Goal: Contribute content: Contribute content

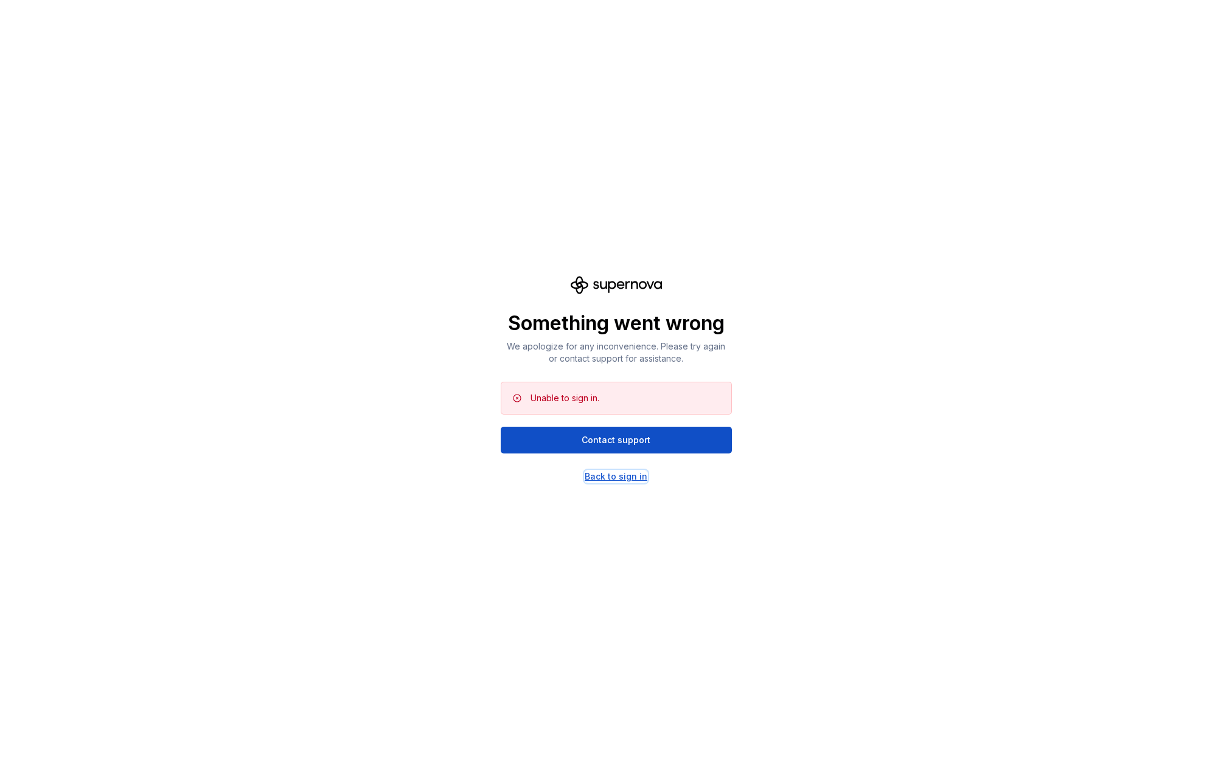
click at [615, 474] on div "Back to sign in" at bounding box center [615, 477] width 63 height 12
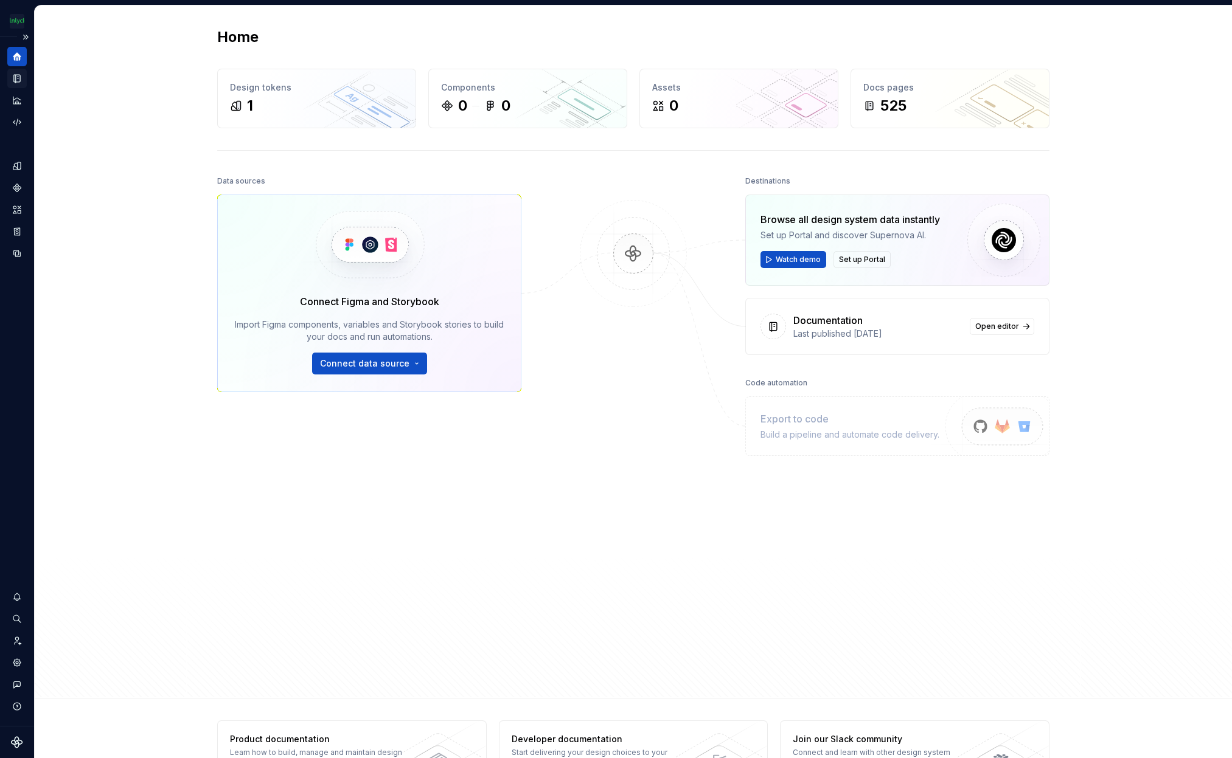
click at [16, 75] on icon "Documentation" at bounding box center [17, 79] width 6 height 8
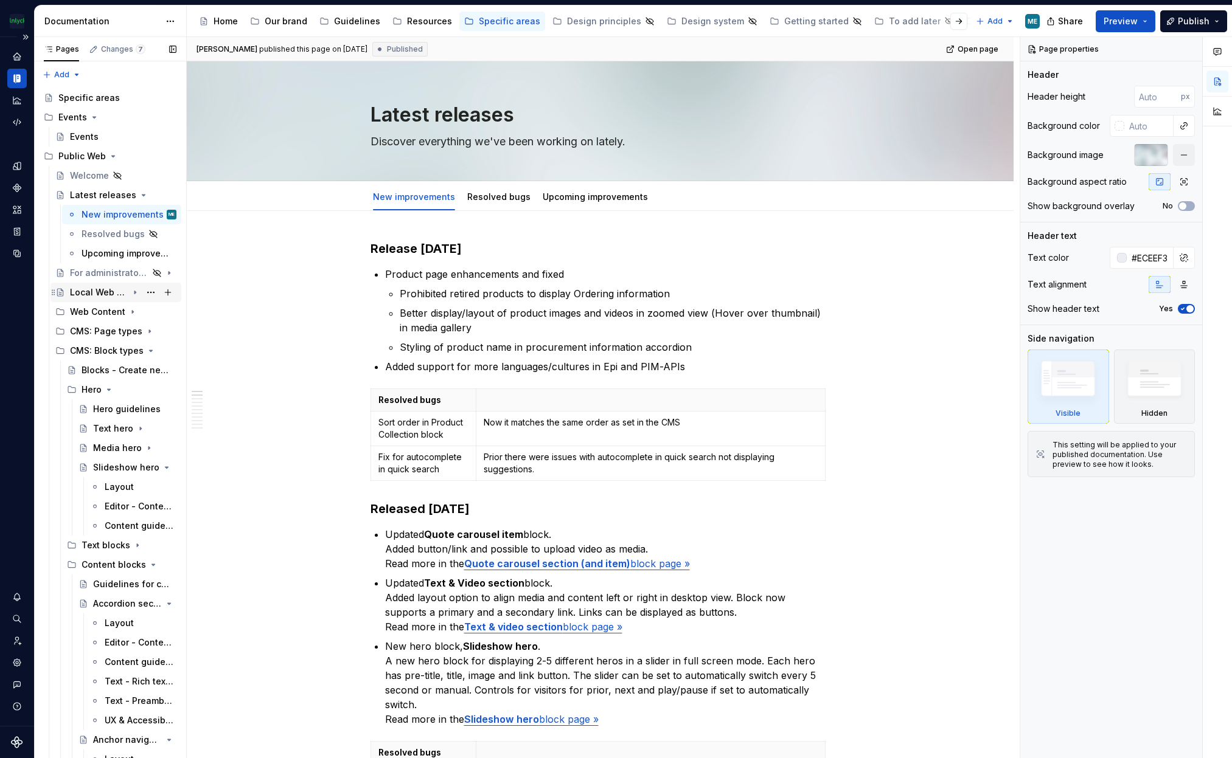
drag, startPoint x: 104, startPoint y: 291, endPoint x: 110, endPoint y: 292, distance: 6.1
click at [104, 291] on div "Local Web Editor" at bounding box center [99, 292] width 58 height 12
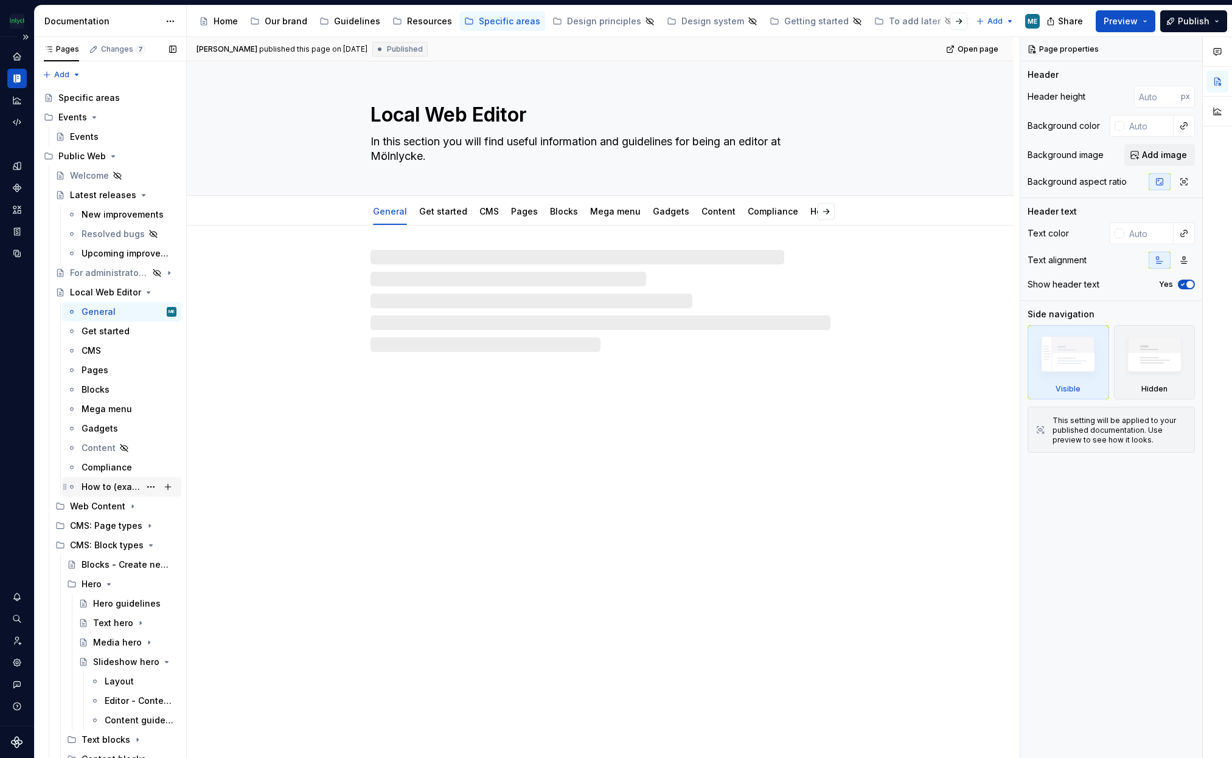
click at [107, 487] on div "How to (examples)" at bounding box center [111, 487] width 58 height 12
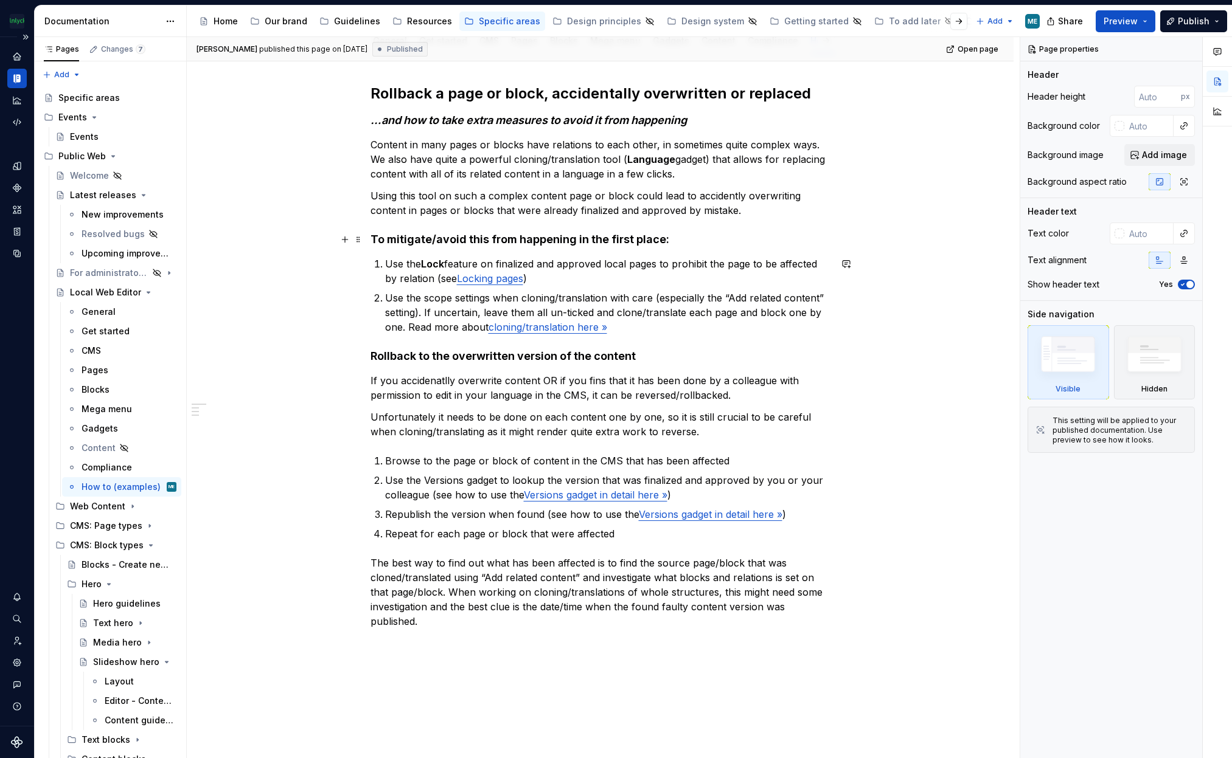
scroll to position [61, 0]
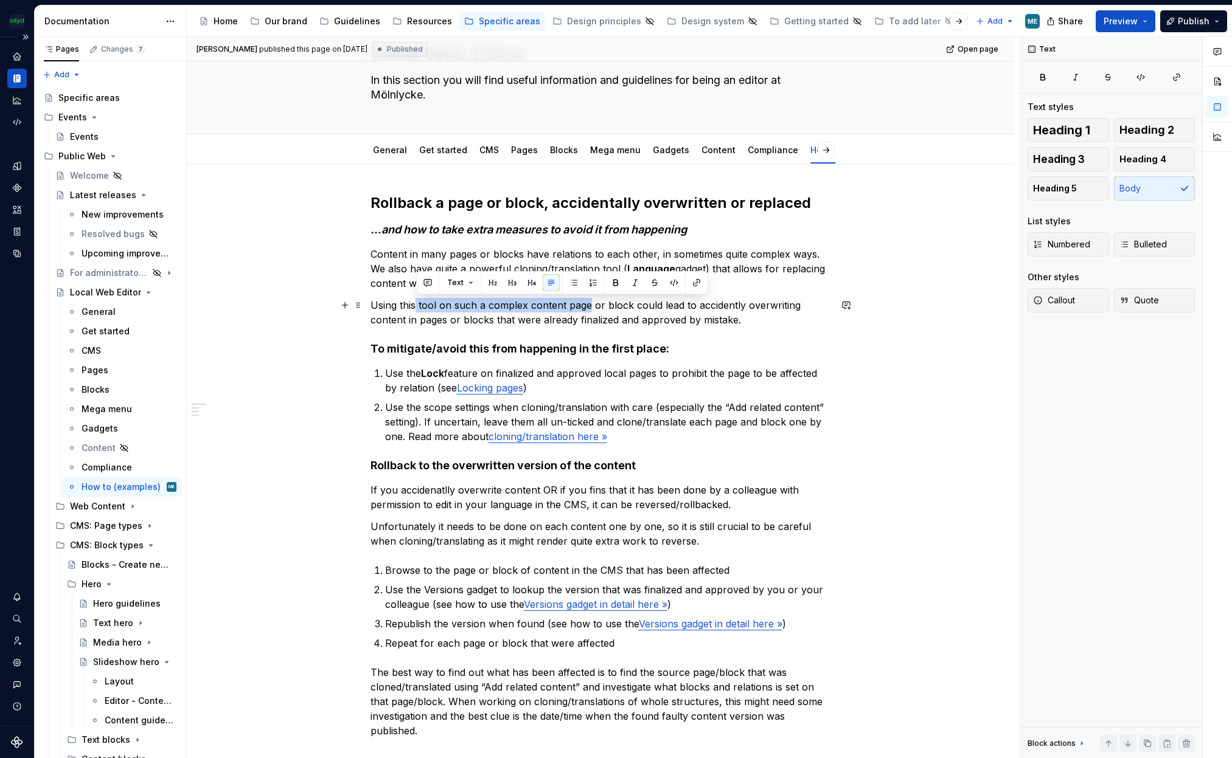
drag, startPoint x: 415, startPoint y: 300, endPoint x: 651, endPoint y: 309, distance: 236.1
click at [590, 307] on p "Using this tool on such a complex content page or block could lead to accidentl…" at bounding box center [600, 312] width 460 height 29
click at [695, 283] on button "button" at bounding box center [696, 282] width 17 height 17
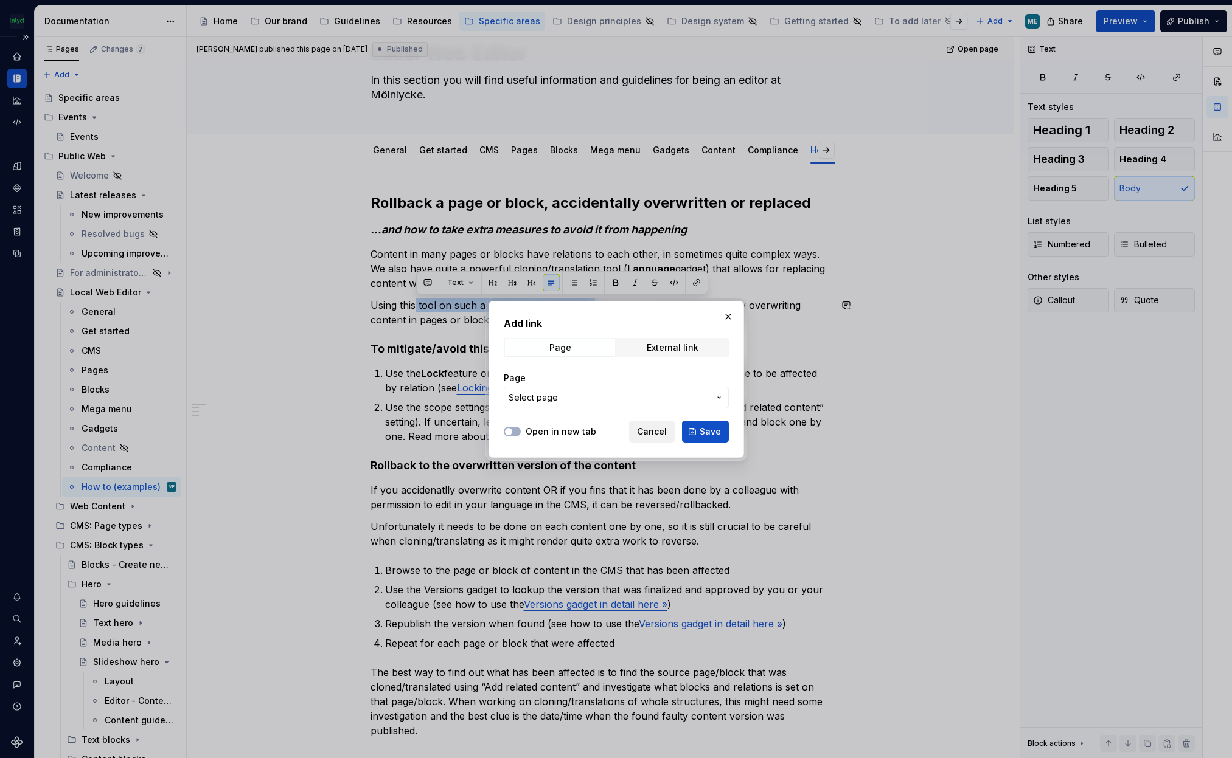
click at [644, 435] on span "Cancel" at bounding box center [652, 432] width 30 height 12
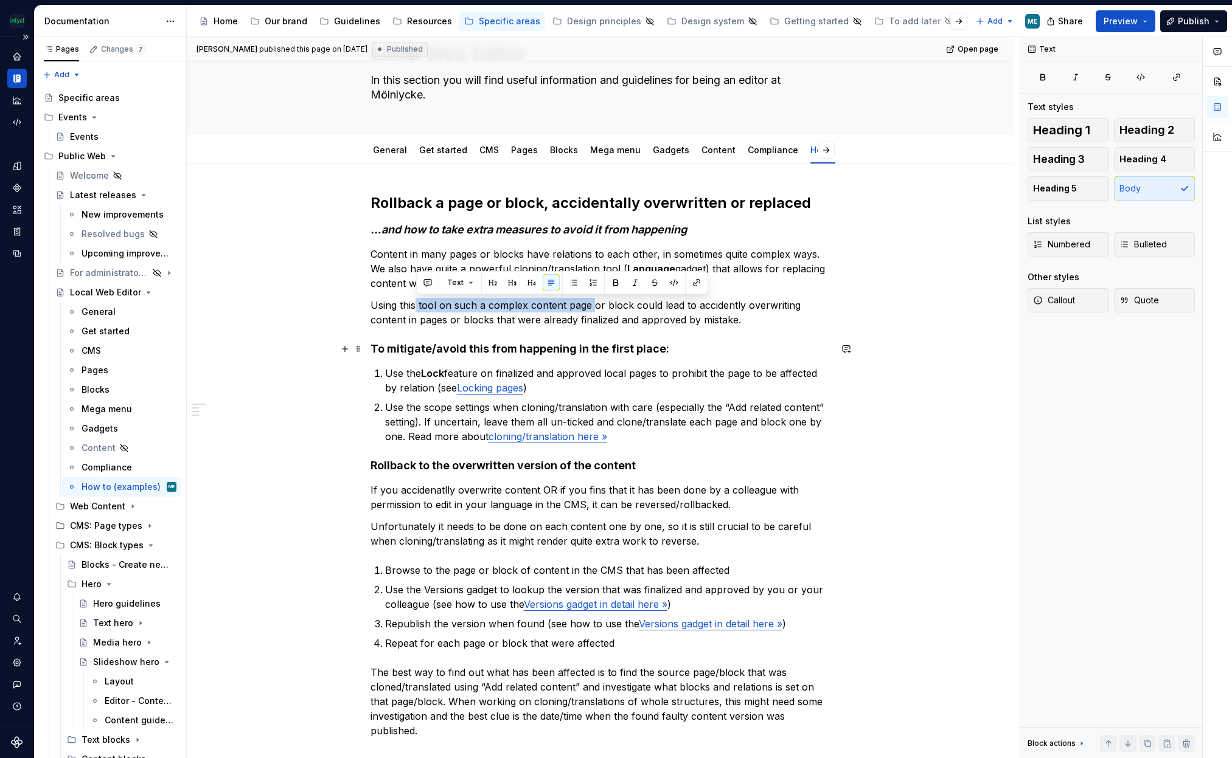
click at [842, 342] on button "button" at bounding box center [846, 349] width 17 height 17
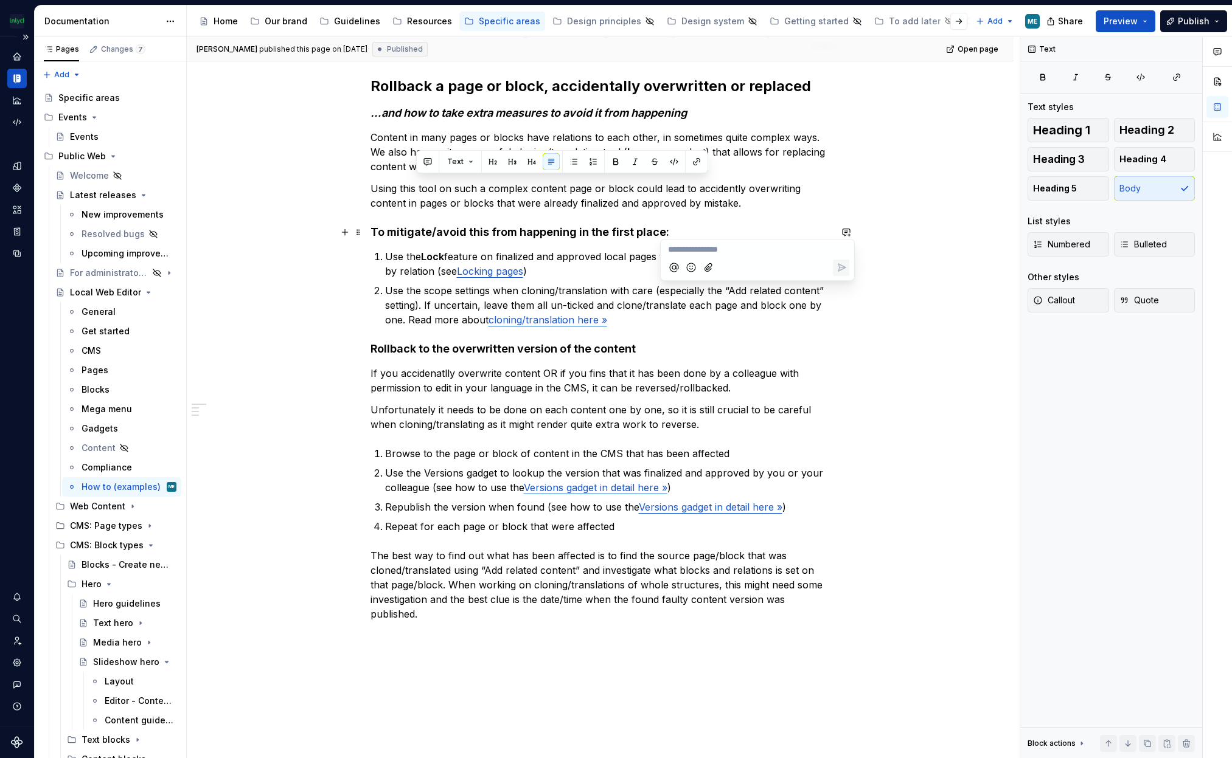
scroll to position [182, 0]
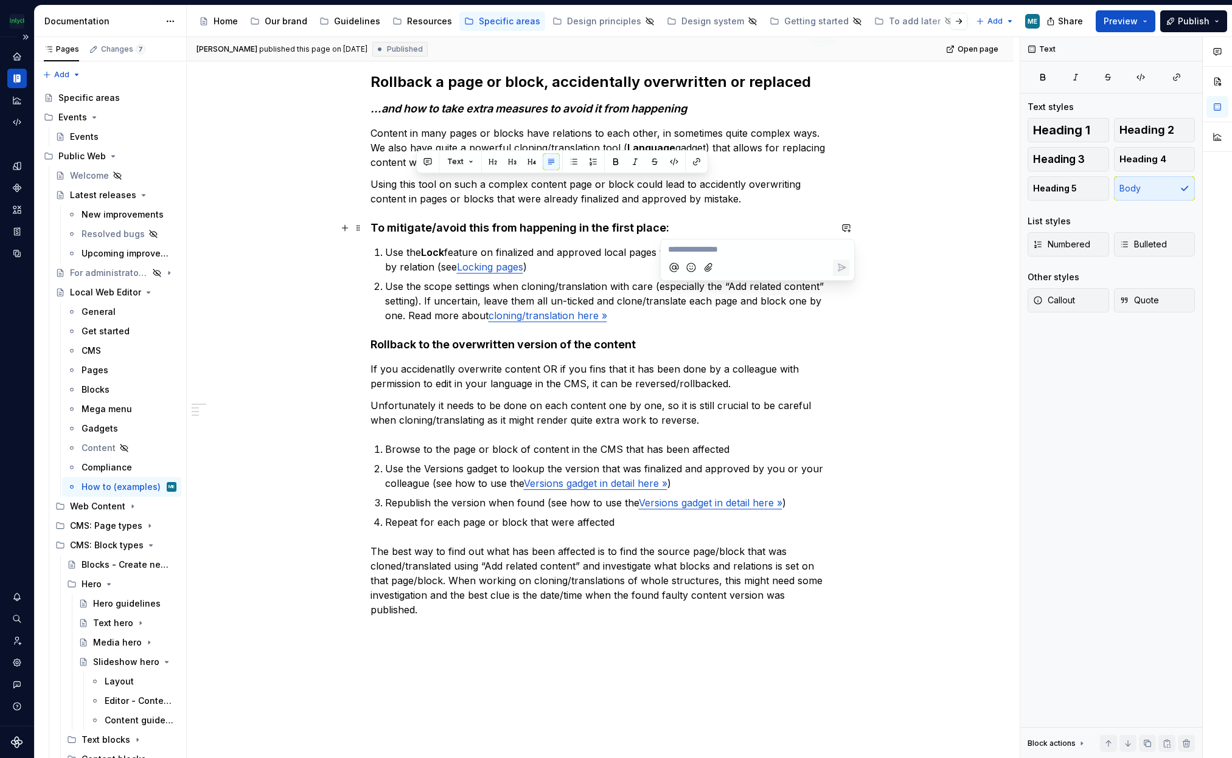
click at [874, 486] on div "Rollback a page or block, accidentally overwritten or replaced …and how to take…" at bounding box center [600, 462] width 827 height 838
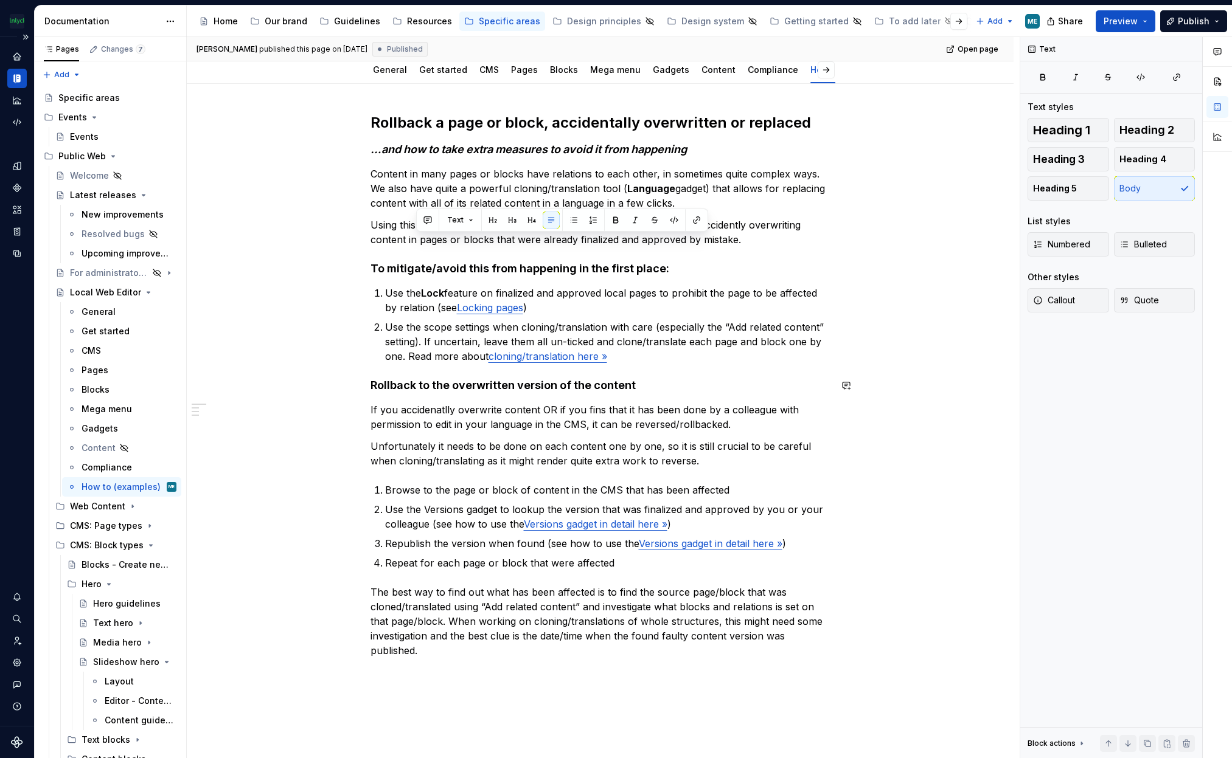
scroll to position [122, 0]
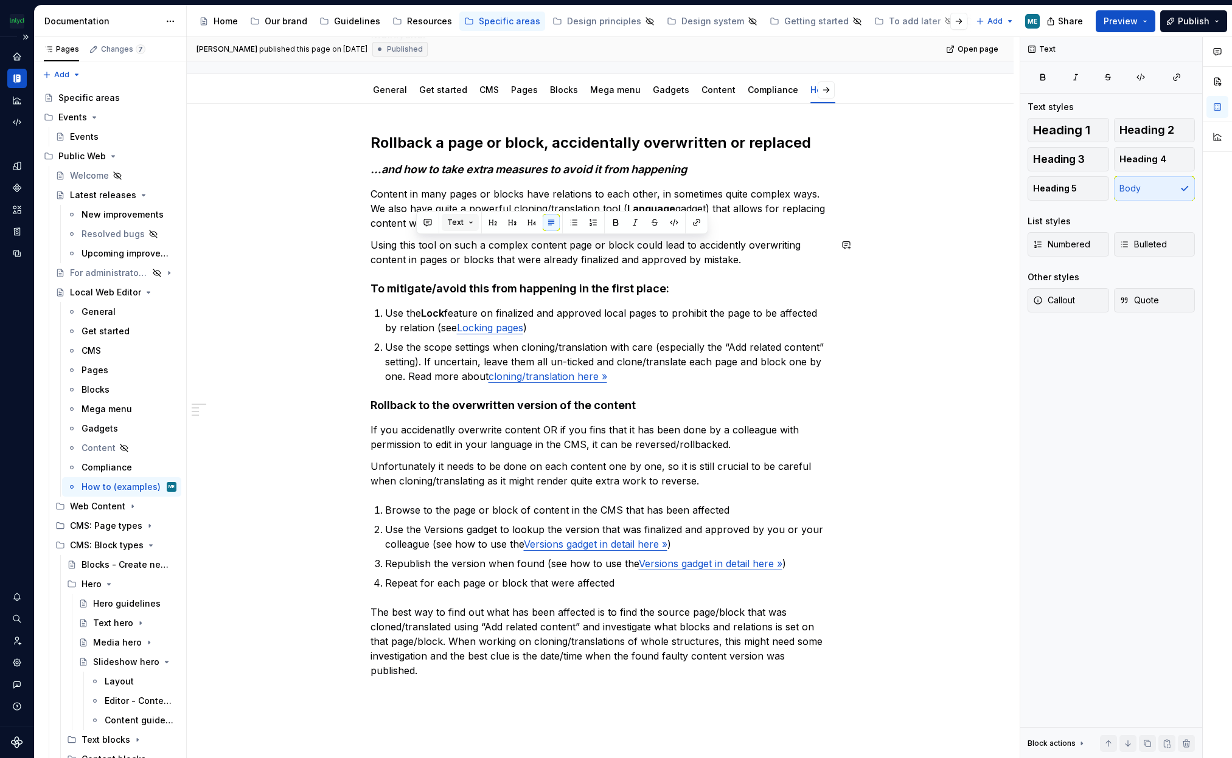
click at [470, 226] on button "Text" at bounding box center [460, 222] width 37 height 17
click at [910, 352] on div "Rollback a page or block, accidentally overwritten or replaced …and how to take…" at bounding box center [600, 523] width 827 height 838
drag, startPoint x: 372, startPoint y: 136, endPoint x: 389, endPoint y: 178, distance: 45.5
click at [373, 142] on h2 "Rollback a page or block, accidentally overwritten or replaced" at bounding box center [600, 142] width 460 height 19
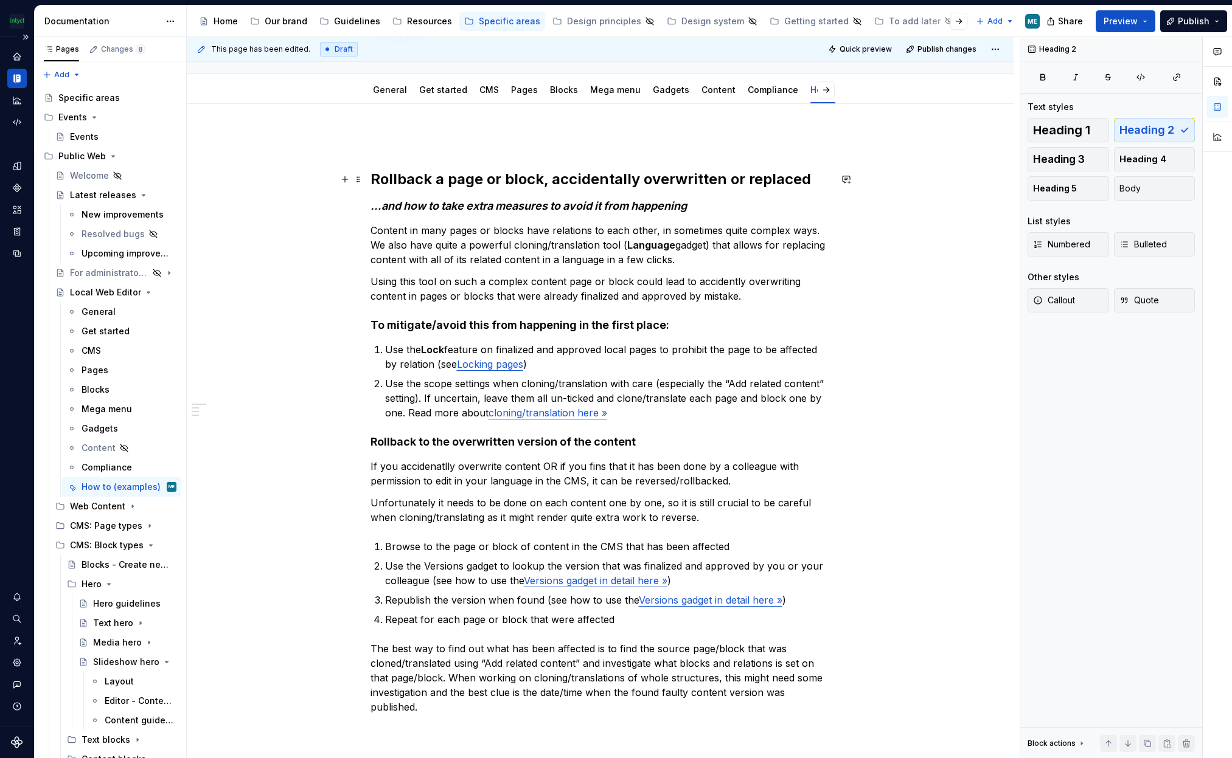
click at [578, 174] on h2 "Rollback a page or block, accidentally overwritten or replaced" at bounding box center [600, 179] width 460 height 19
click at [577, 173] on h2 "Rollback a page or block, accidentally overwritten or replaced" at bounding box center [600, 179] width 460 height 19
copy h2 "Rollback a page or block, accidentally overwritten or replaced"
click at [400, 129] on div "Rollback a page or block, accidentally overwritten or replaced …and how to take…" at bounding box center [600, 541] width 827 height 875
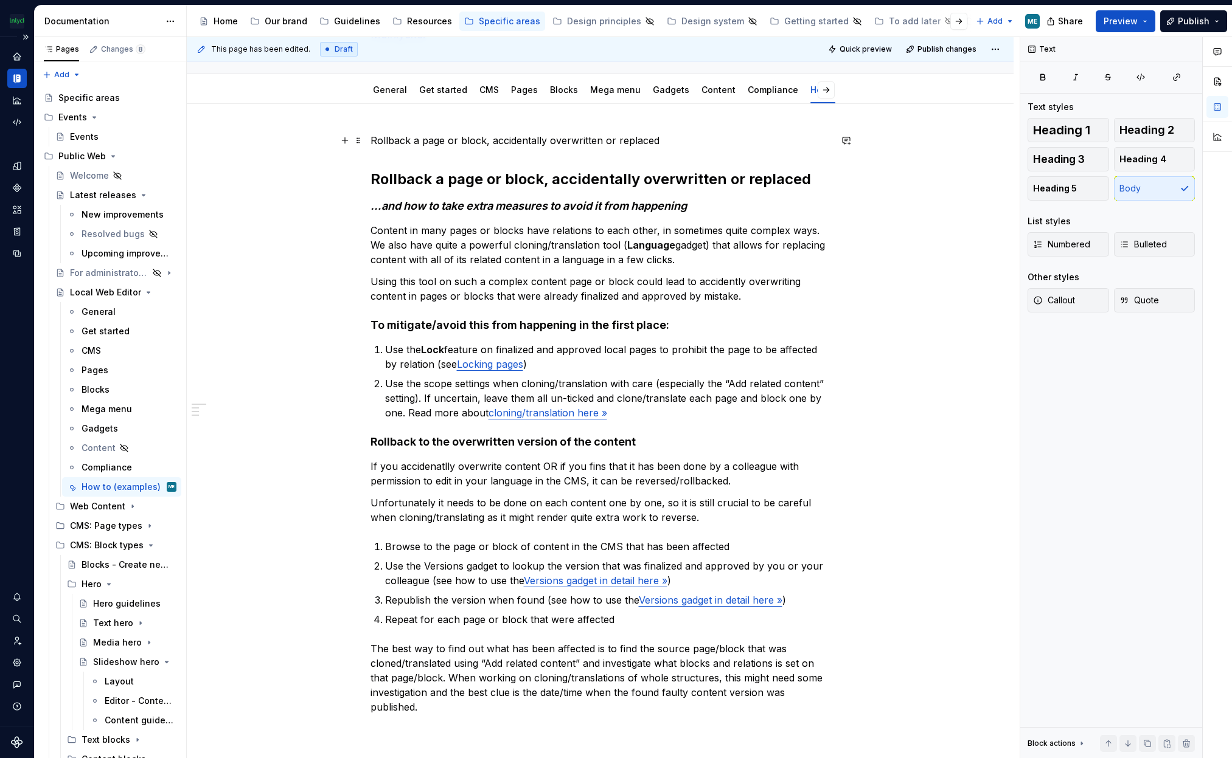
click at [673, 143] on p "Rollback a page or block, accidentally overwritten or replaced" at bounding box center [600, 140] width 460 height 15
click at [389, 140] on p "Rollback a page or block, accidentally overwritten or replaced" at bounding box center [600, 140] width 460 height 15
click at [624, 116] on button "button" at bounding box center [628, 117] width 17 height 17
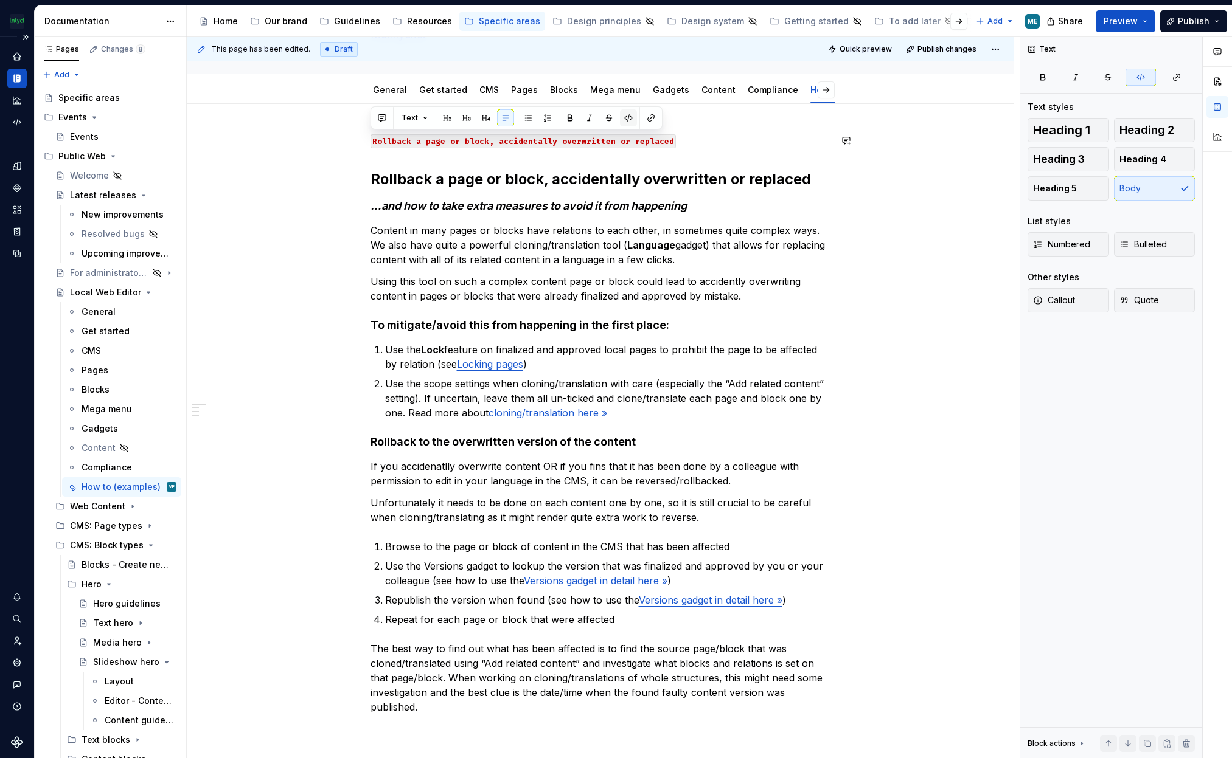
click at [622, 116] on button "button" at bounding box center [628, 117] width 17 height 17
click at [648, 118] on button "button" at bounding box center [650, 117] width 17 height 17
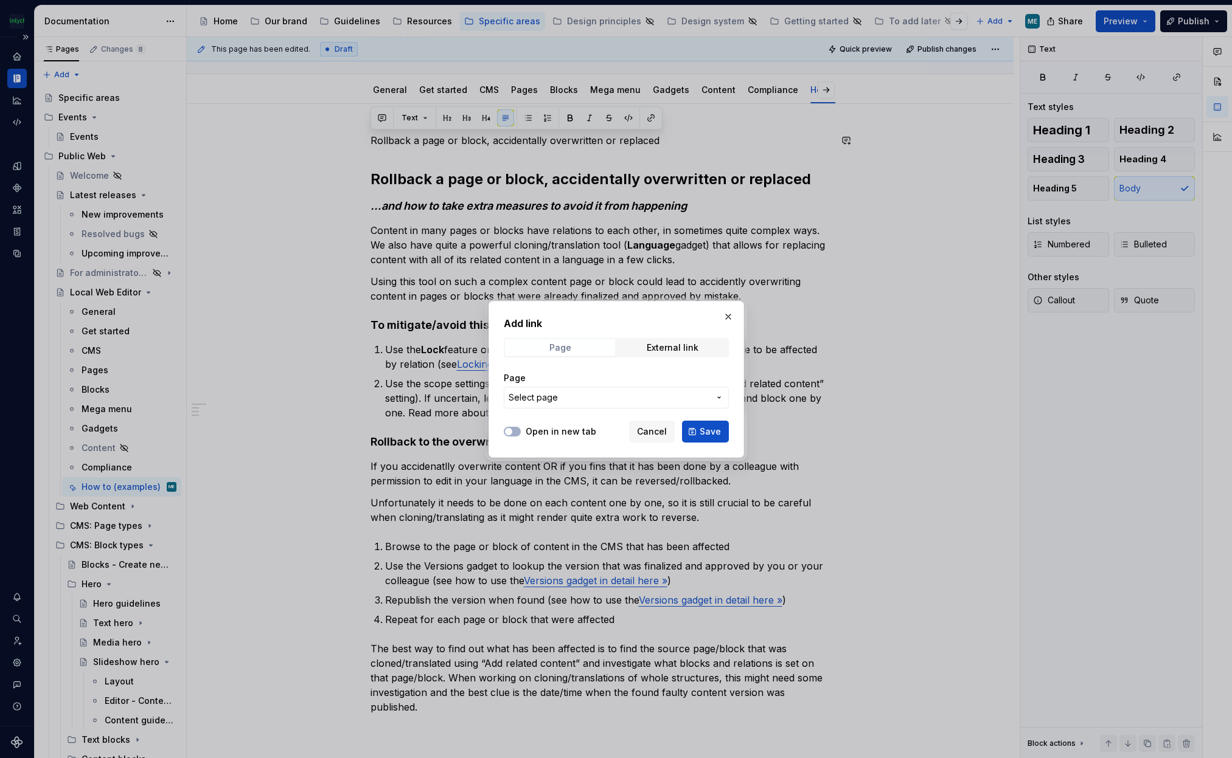
click at [592, 349] on span "Page" at bounding box center [560, 347] width 110 height 17
click at [645, 431] on span "Cancel" at bounding box center [652, 432] width 30 height 12
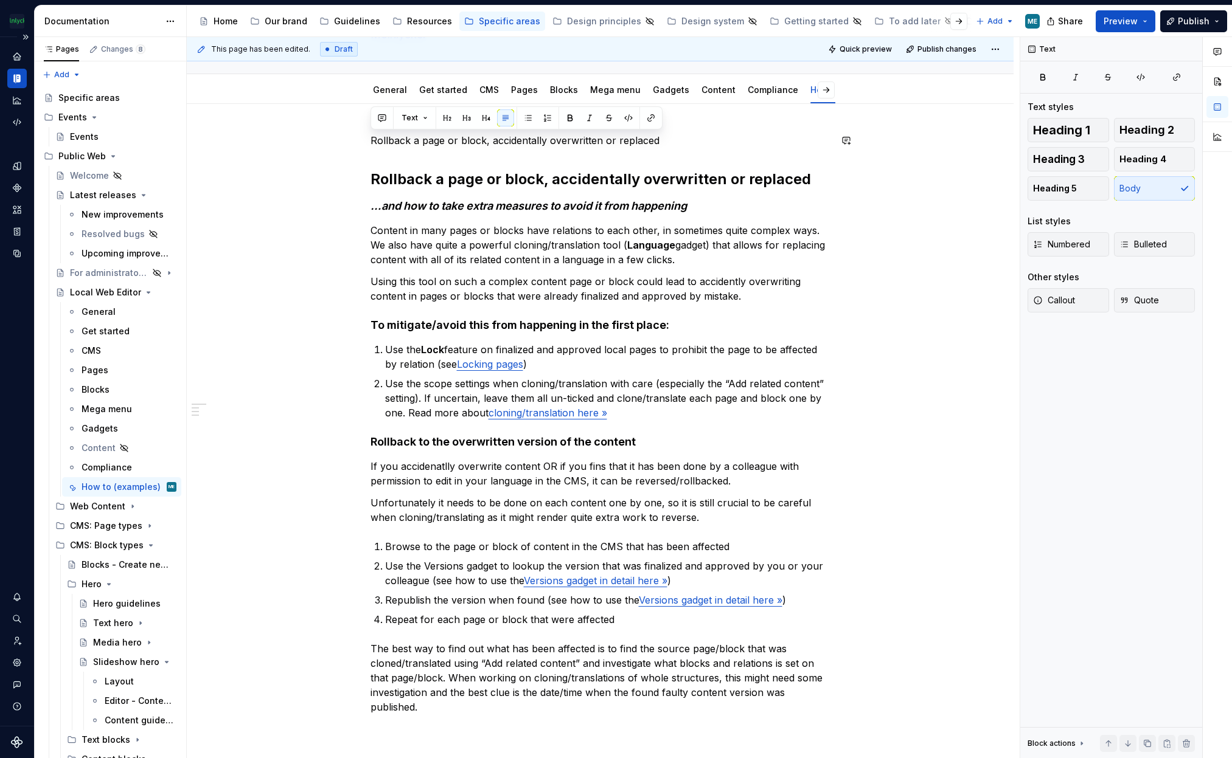
drag, startPoint x: 728, startPoint y: 150, endPoint x: 713, endPoint y: 155, distance: 15.6
click at [729, 151] on div "Rollback a page or block, accidentally overwritten or replaced Rollback a page …" at bounding box center [600, 434] width 460 height 603
drag, startPoint x: 693, startPoint y: 145, endPoint x: 372, endPoint y: 144, distance: 321.1
click at [372, 144] on p "Rollback a page or block, accidentally overwritten or replaced" at bounding box center [600, 140] width 460 height 15
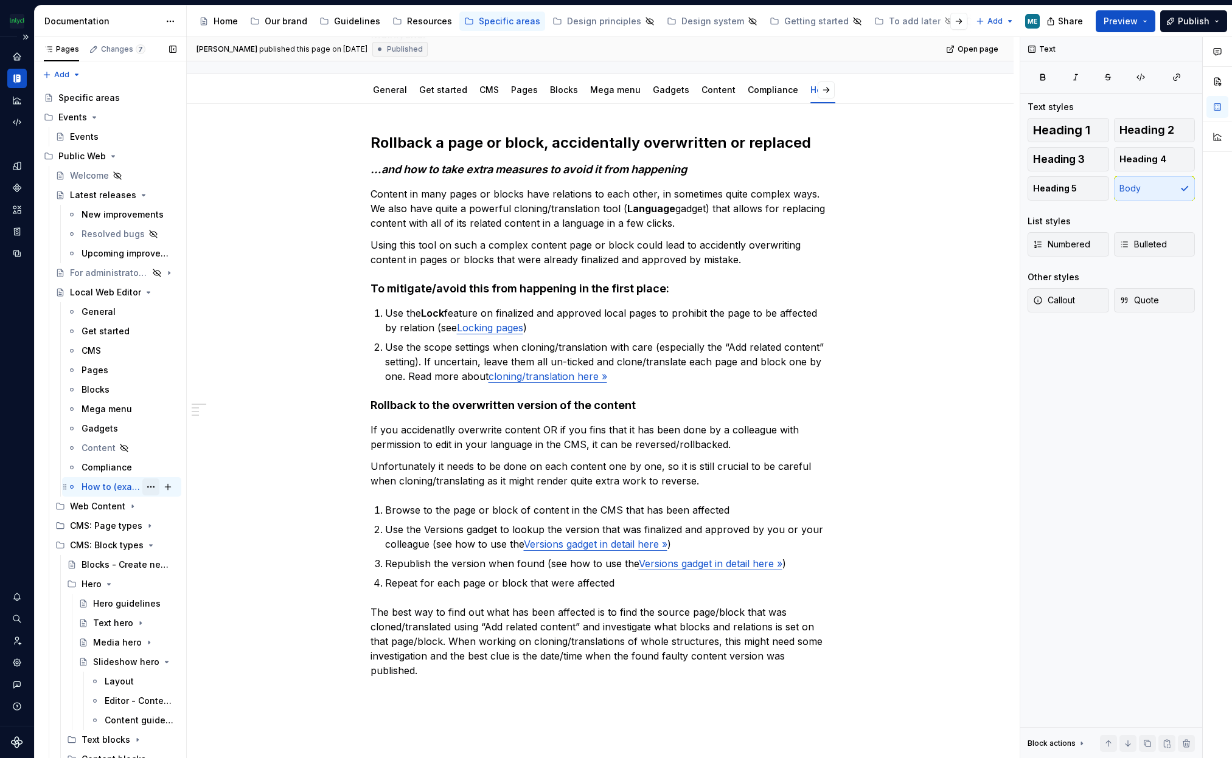
click at [145, 487] on button "Page tree" at bounding box center [150, 487] width 17 height 17
drag, startPoint x: 759, startPoint y: 394, endPoint x: 763, endPoint y: 374, distance: 19.8
click at [759, 394] on html "The Mölnlycke Experience ME Dataset Eriks brand Documentation Accessibility gui…" at bounding box center [616, 379] width 1232 height 758
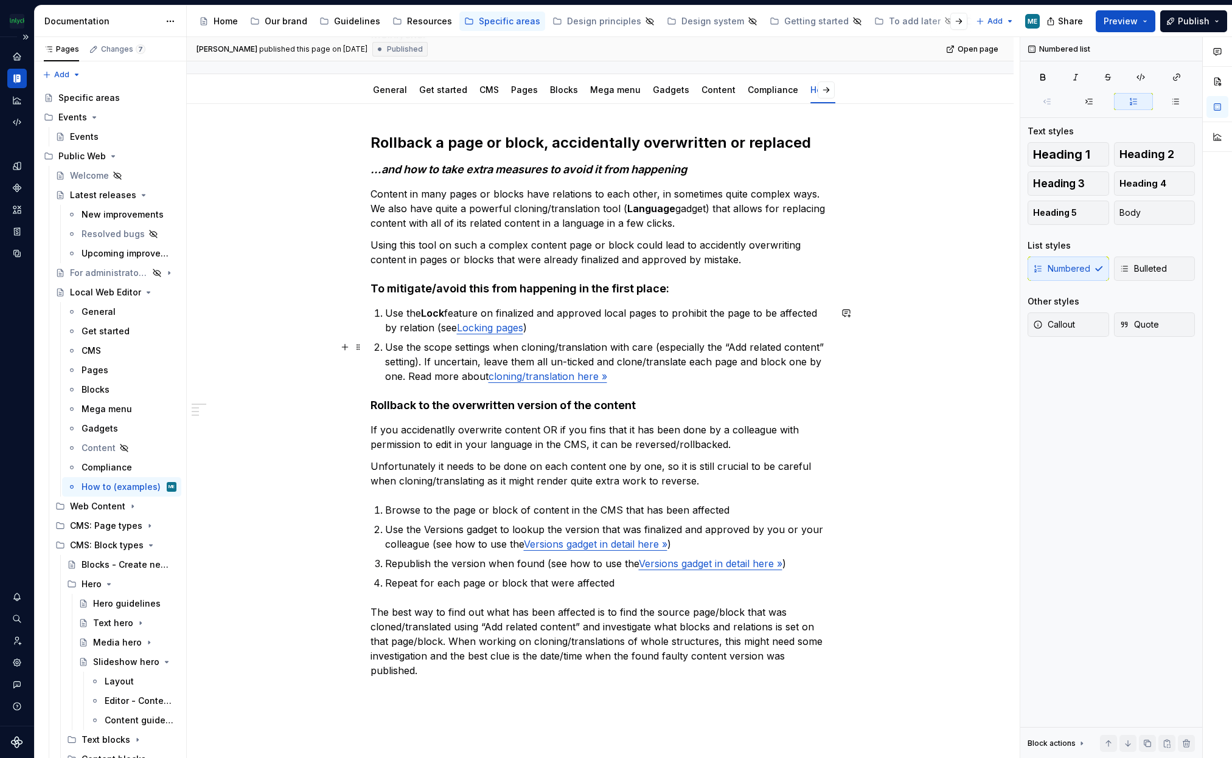
click at [736, 367] on p "Use the scope settings when cloning/translation with care (especially the “Add …" at bounding box center [607, 362] width 445 height 44
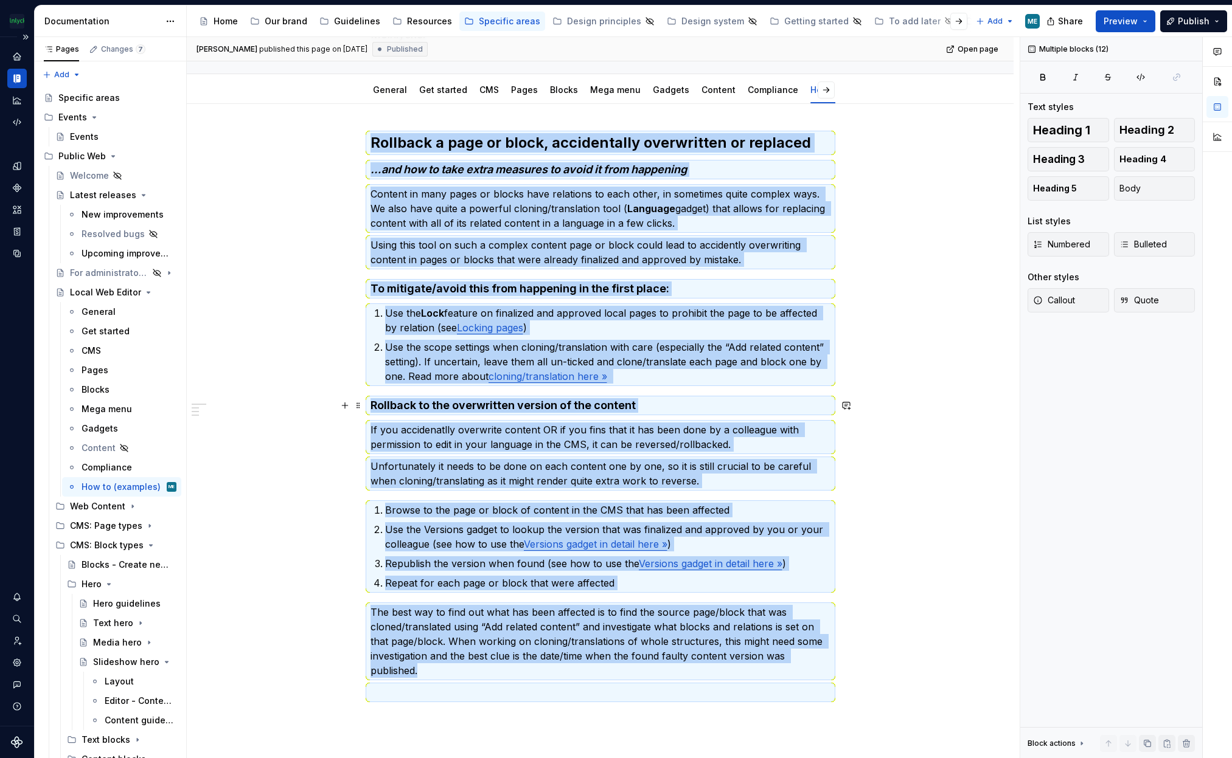
copy div "Loremips d sita co adipi, elitseddoeiu temporincid ut laboreet …dol mag al enim…"
click at [0, 0] on button "Page tree" at bounding box center [0, 0] width 0 height 0
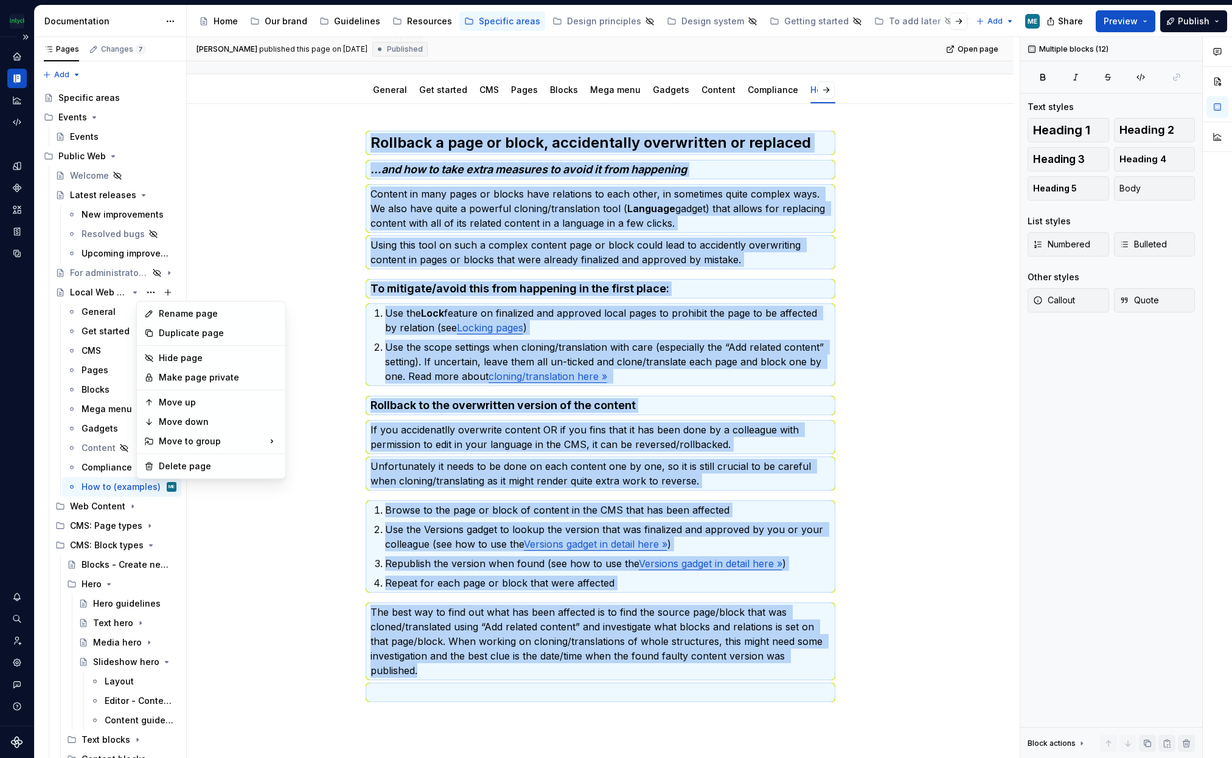
click at [299, 229] on html "The Mölnlycke Experience ME Dataset Eriks brand Documentation Accessibility gui…" at bounding box center [616, 379] width 1232 height 758
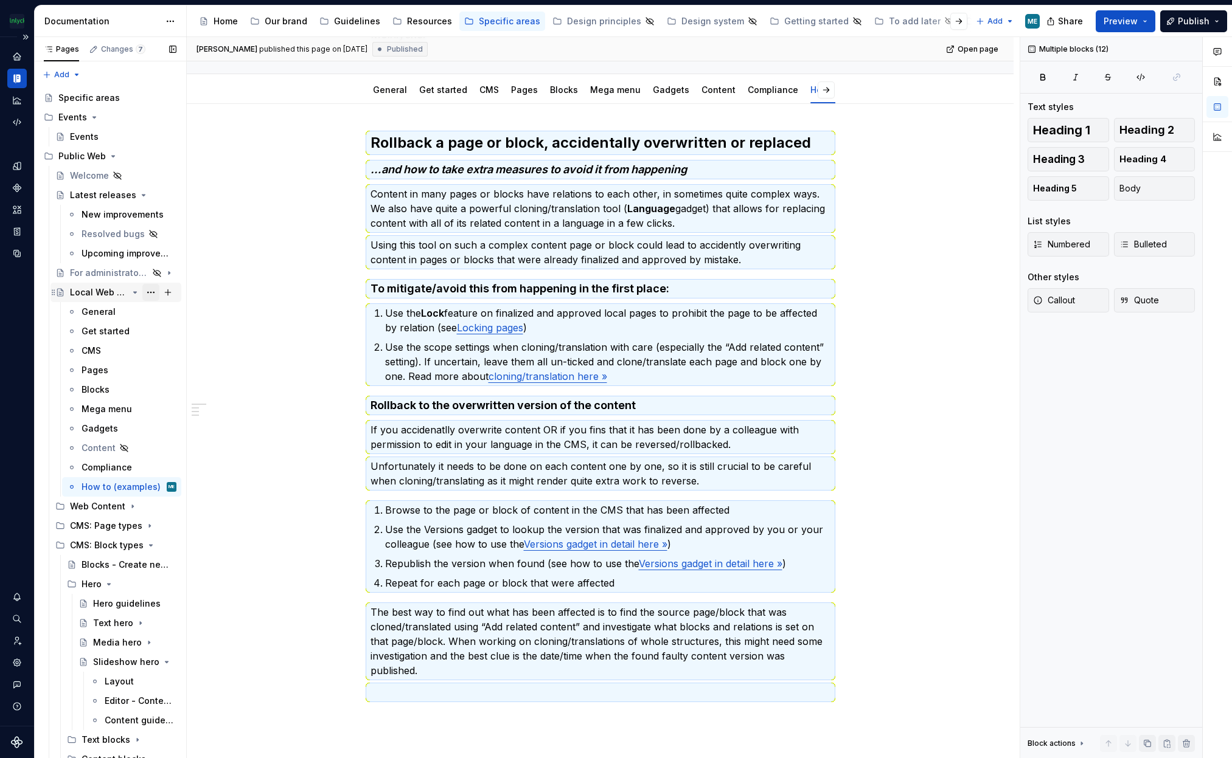
click at [144, 293] on button "Page tree" at bounding box center [150, 292] width 17 height 17
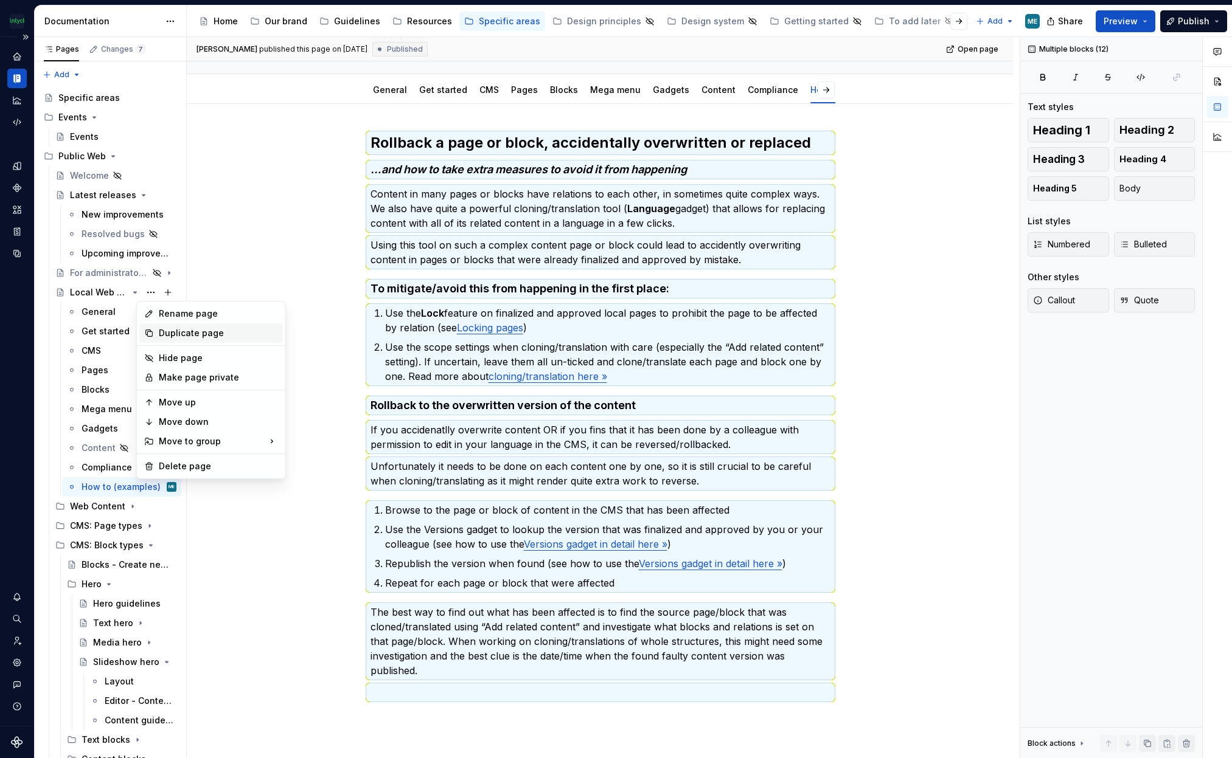
click at [178, 333] on div "Duplicate page" at bounding box center [218, 333] width 119 height 12
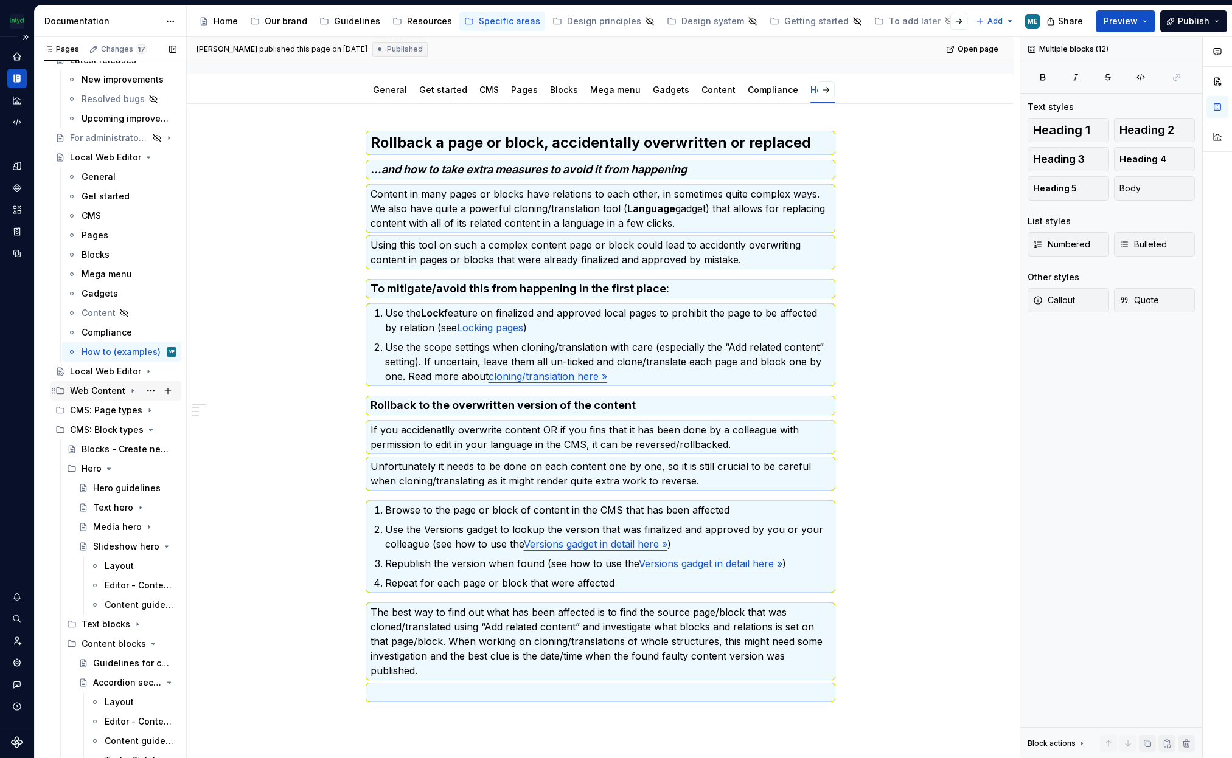
scroll to position [130, 0]
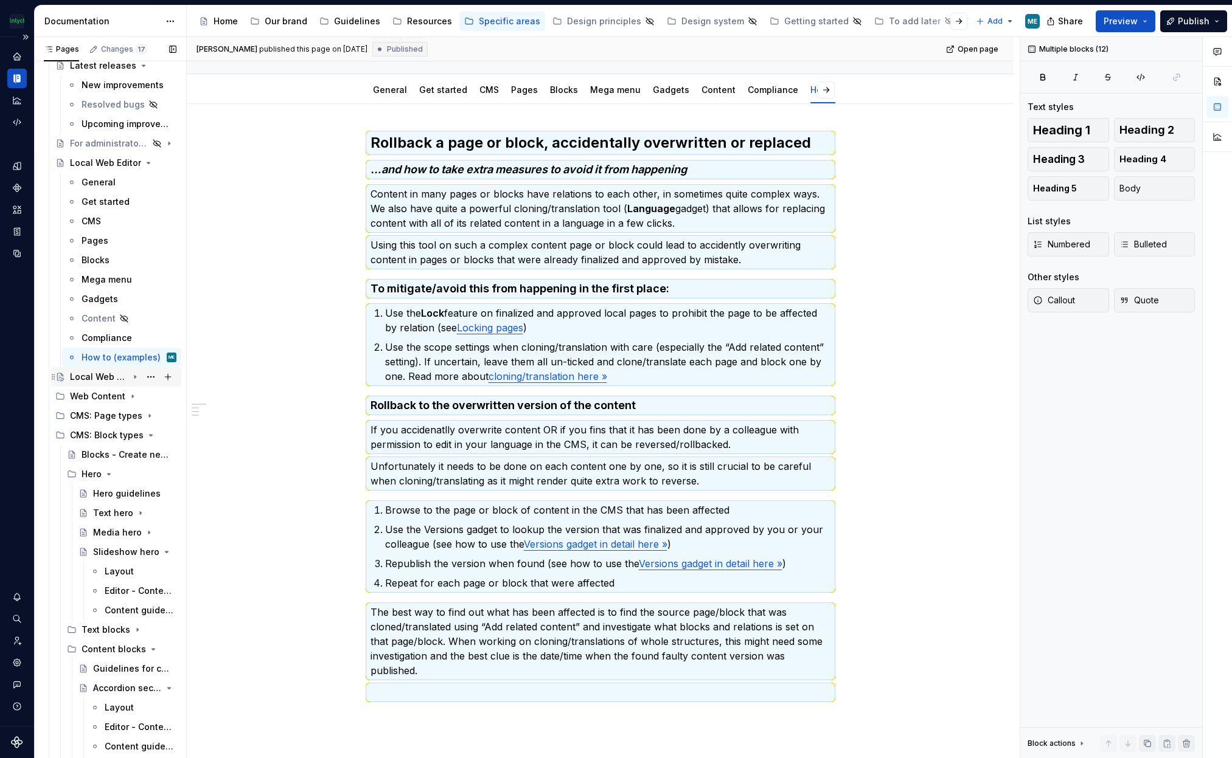
drag, startPoint x: 110, startPoint y: 377, endPoint x: 120, endPoint y: 374, distance: 10.8
click at [110, 377] on div "Local Web Editor" at bounding box center [99, 377] width 58 height 12
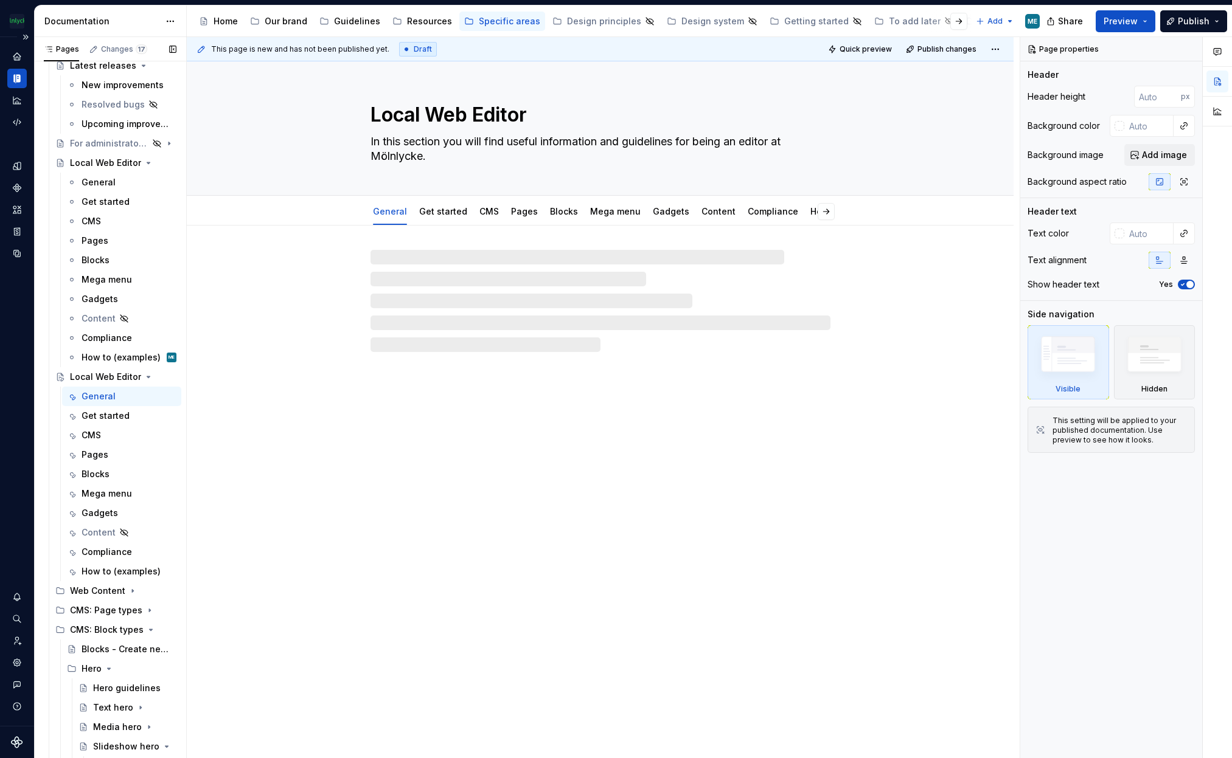
click at [0, 0] on button "Page tree" at bounding box center [0, 0] width 0 height 0
click at [112, 380] on div "Pages Changes 17 Add Accessibility guide for tree Page tree. Navigate the tree …" at bounding box center [110, 400] width 152 height 727
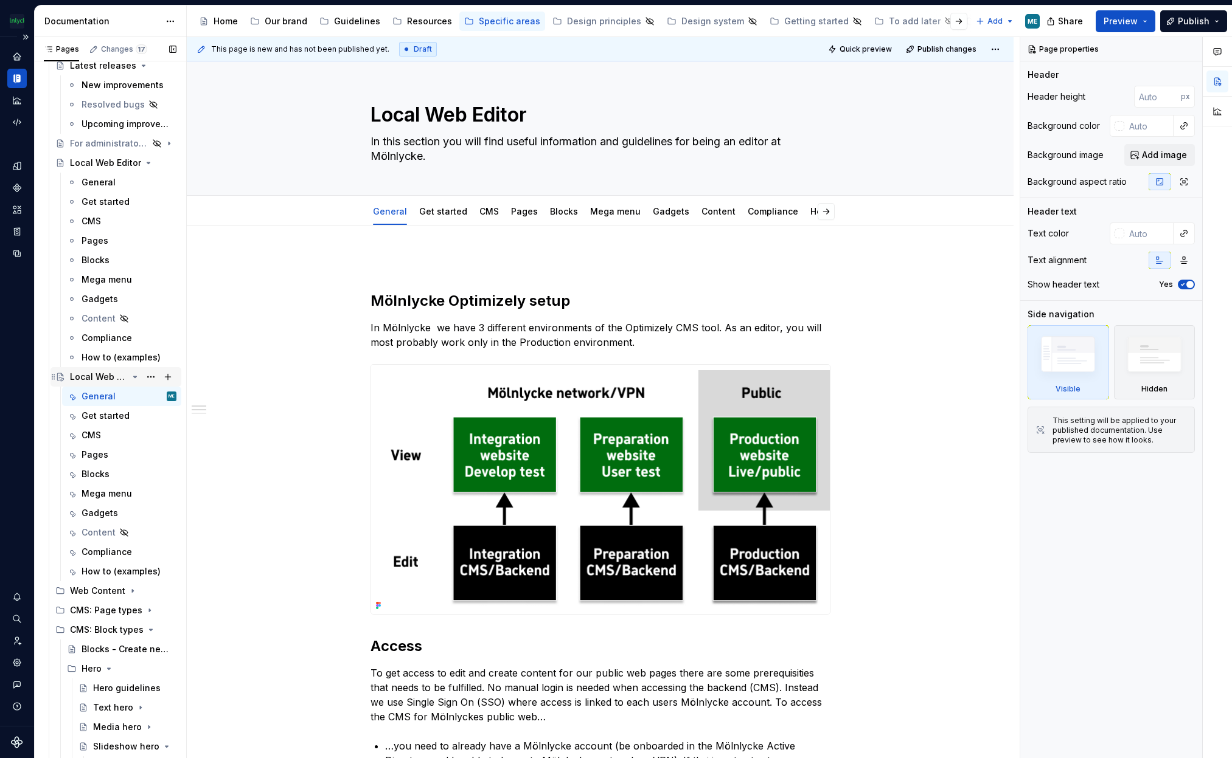
click at [107, 375] on div "Local Web Editor" at bounding box center [99, 377] width 58 height 12
click at [133, 376] on icon "Page tree" at bounding box center [135, 377] width 10 height 10
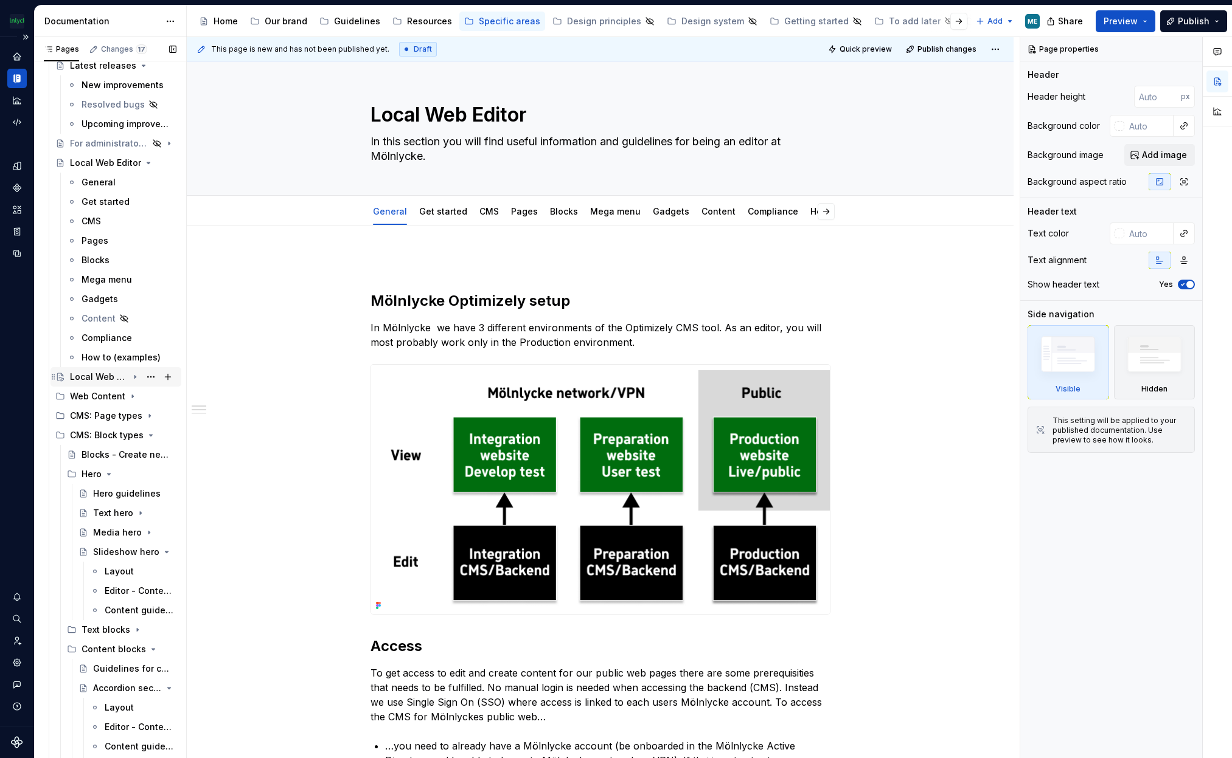
click at [105, 376] on div "Local Web Editor" at bounding box center [99, 377] width 58 height 12
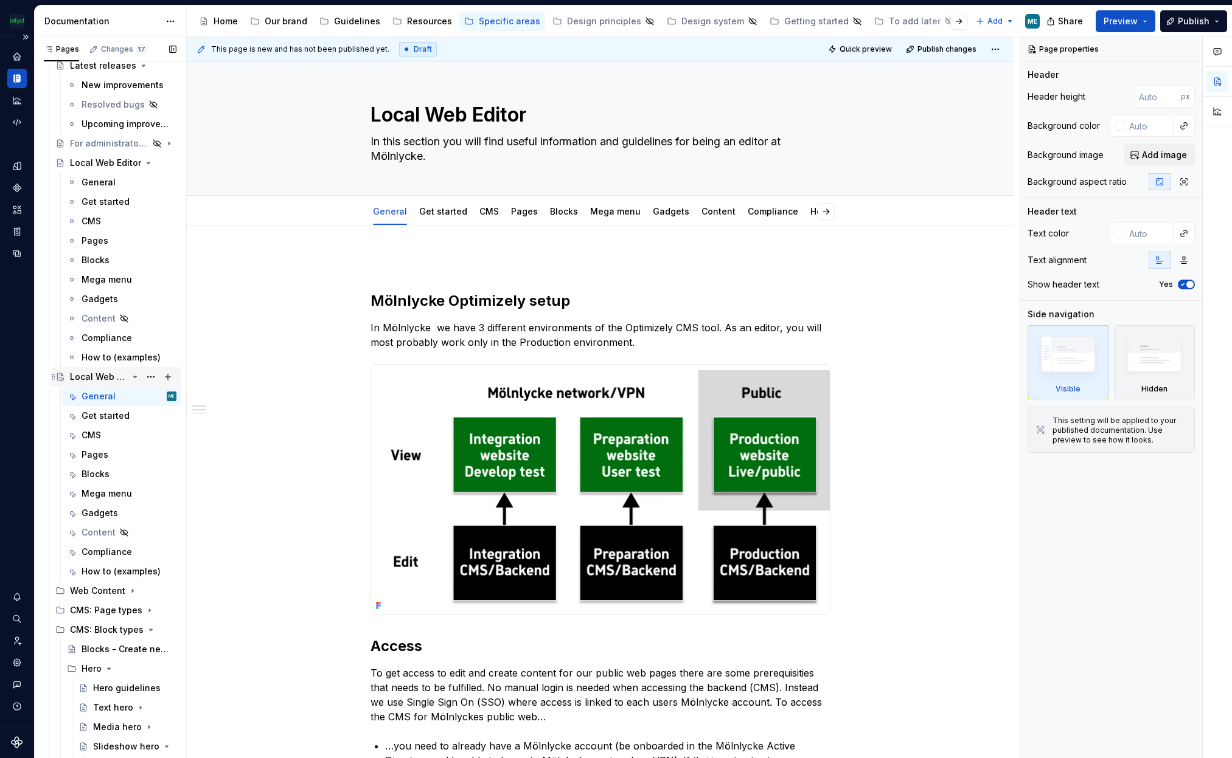
click at [92, 373] on div "Local Web Editor" at bounding box center [99, 377] width 58 height 12
click at [457, 104] on textarea "Local Web Editor" at bounding box center [598, 114] width 460 height 29
type textarea "*"
type textarea "H"
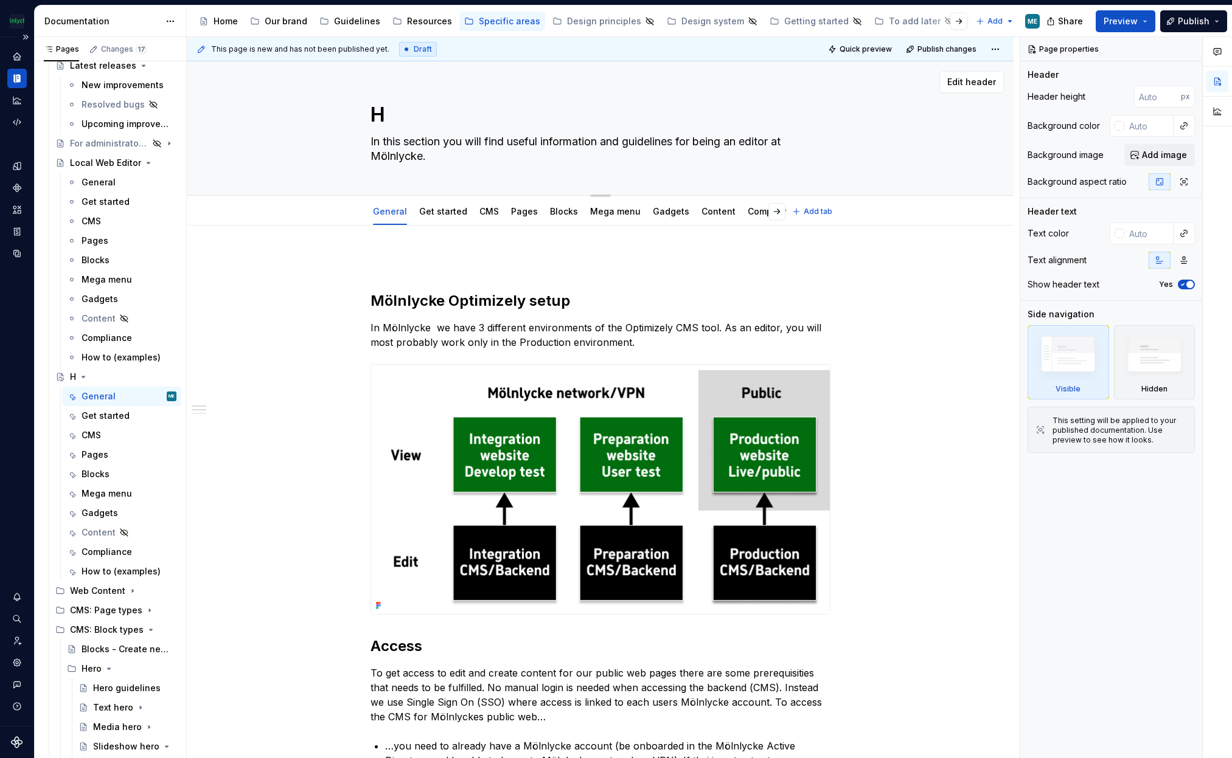
type textarea "*"
type textarea "HO"
type textarea "*"
type textarea "HOW"
type textarea "*"
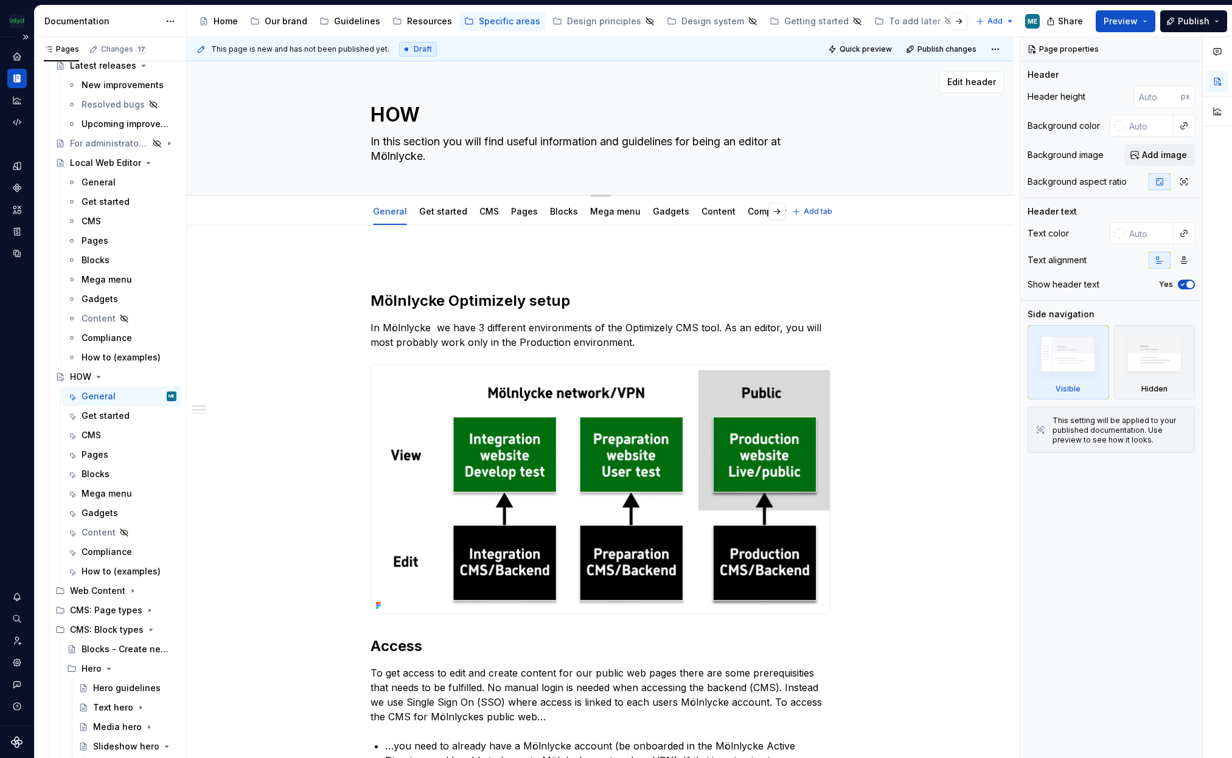
type textarea "HOW"
type textarea "*"
type textarea "HOW t"
type textarea "*"
type textarea "HOW"
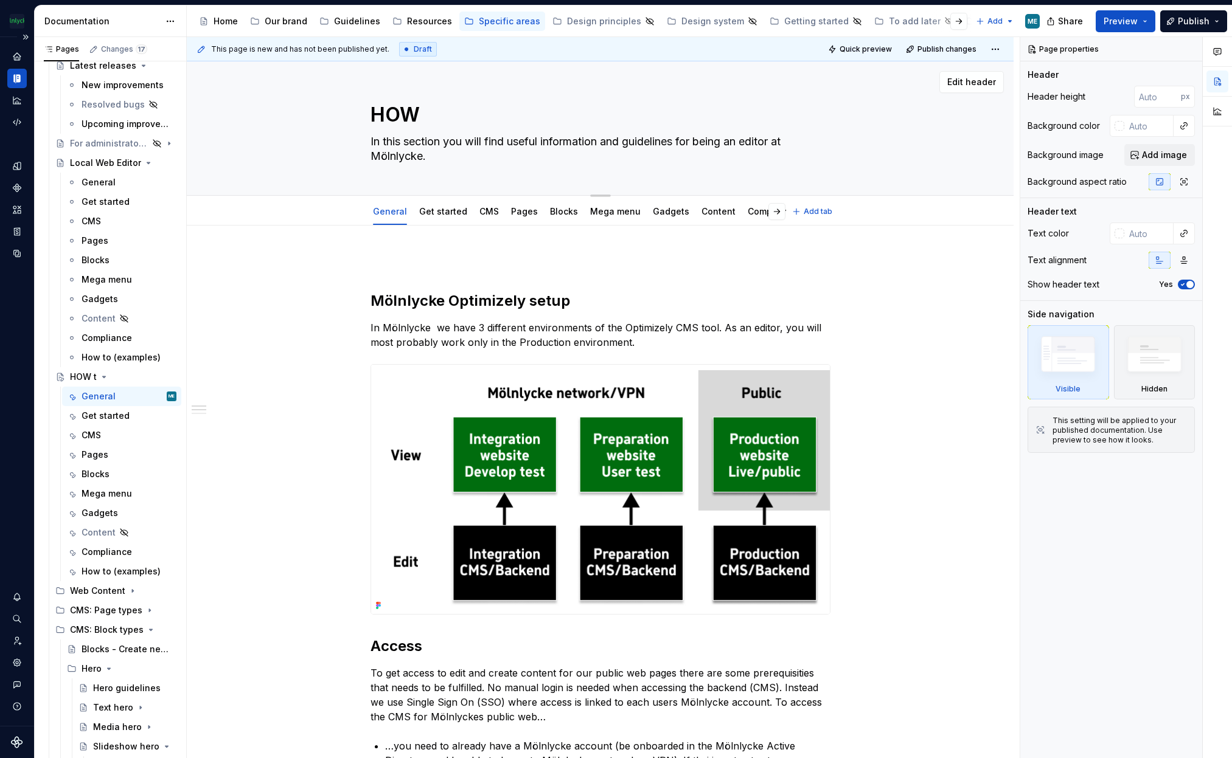
type textarea "*"
type textarea "HOW T"
type textarea "*"
type textarea "HOW TO"
type textarea "*"
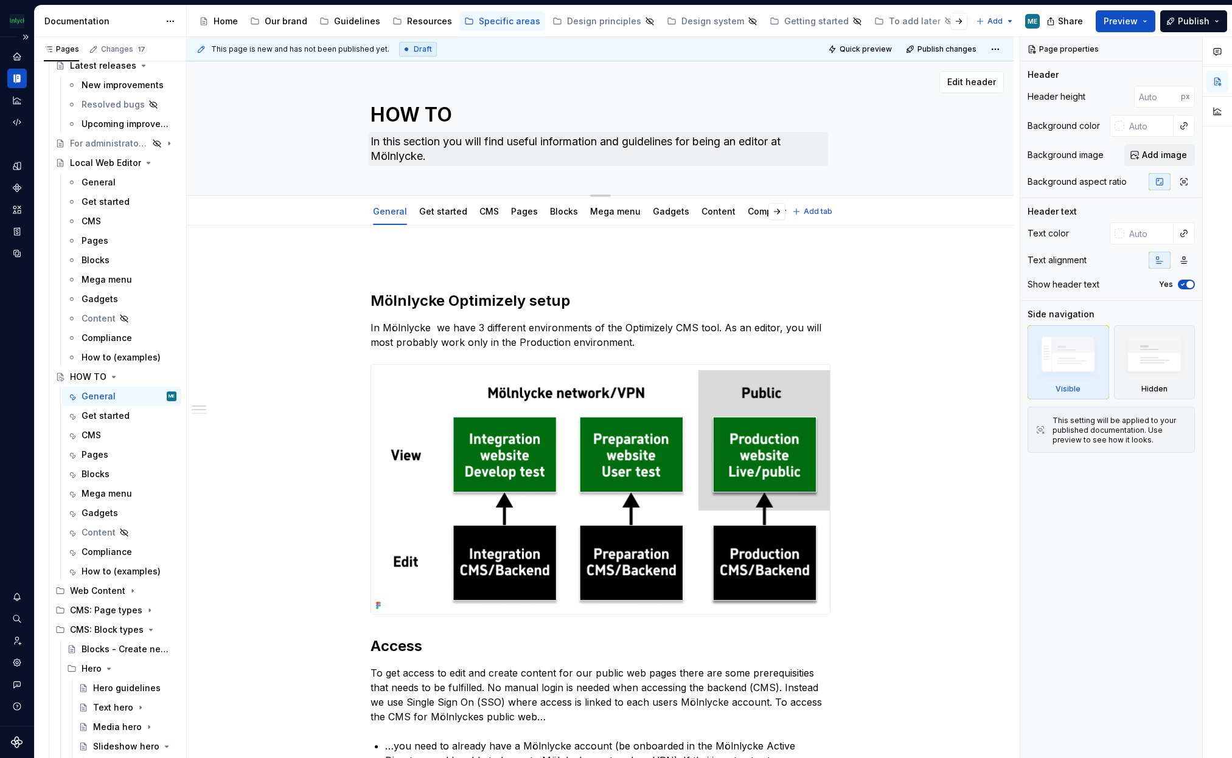
type textarea "HOW TO"
click at [463, 144] on textarea "In this section you will find useful information and guidelines for being an ed…" at bounding box center [598, 149] width 460 height 34
drag, startPoint x: 433, startPoint y: 152, endPoint x: 352, endPoint y: 137, distance: 82.2
click at [352, 137] on div "HOW TO In this section you will find useful information and guidelines for bein…" at bounding box center [599, 128] width 729 height 134
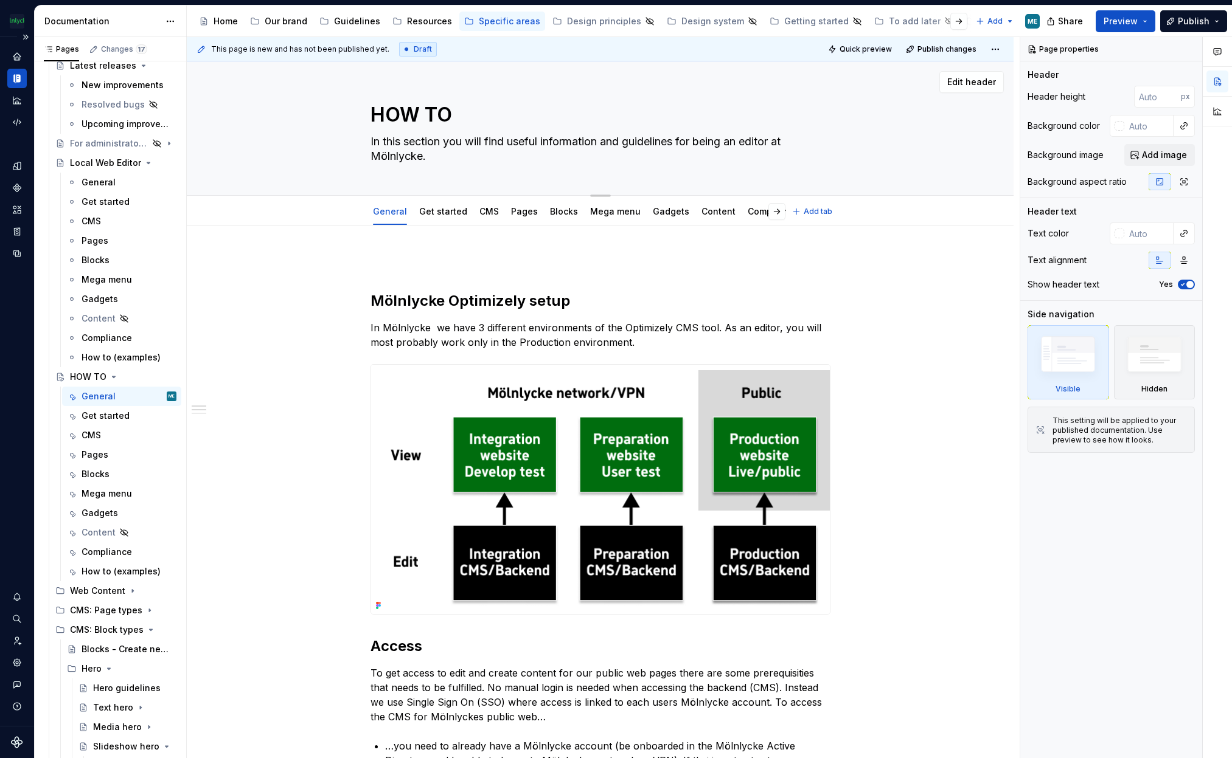
type textarea "*"
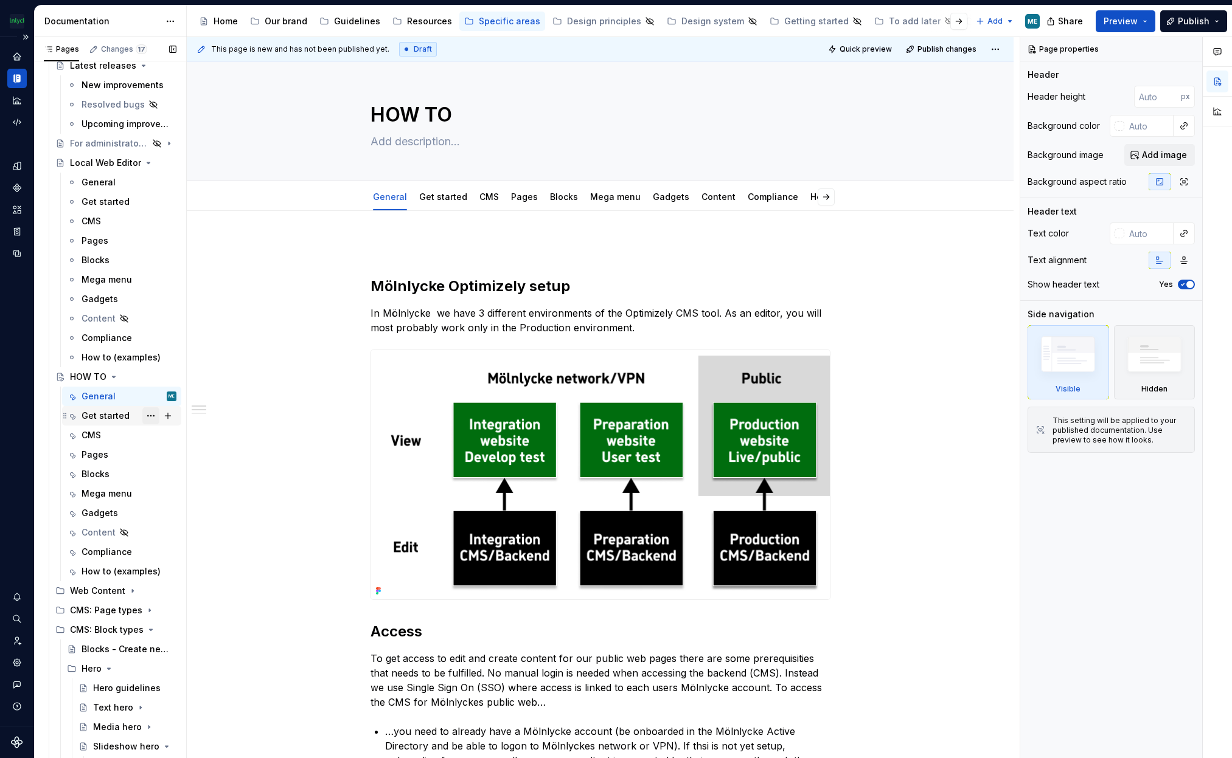
type textarea "*"
drag, startPoint x: 145, startPoint y: 416, endPoint x: 150, endPoint y: 421, distance: 6.9
click at [0, 0] on button "Page tree" at bounding box center [0, 0] width 0 height 0
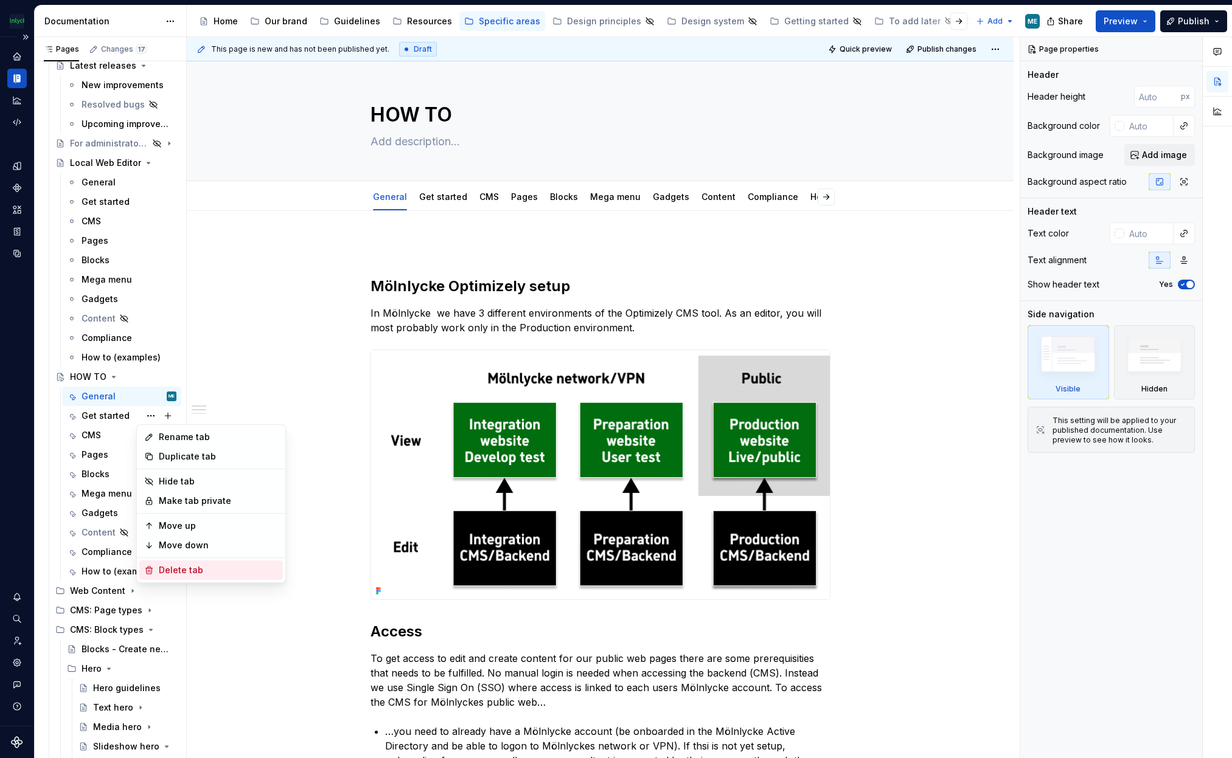
click at [184, 569] on div "Delete tab" at bounding box center [218, 570] width 119 height 12
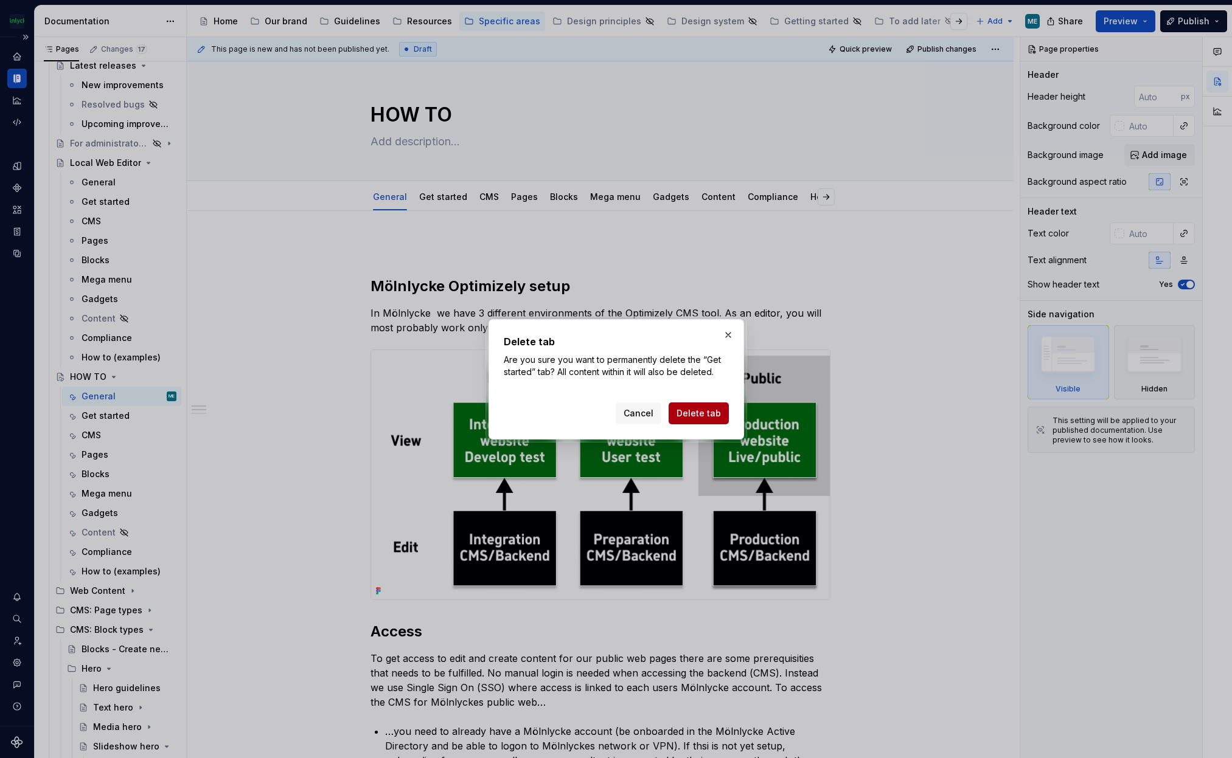
click at [715, 417] on span "Delete tab" at bounding box center [698, 414] width 44 height 12
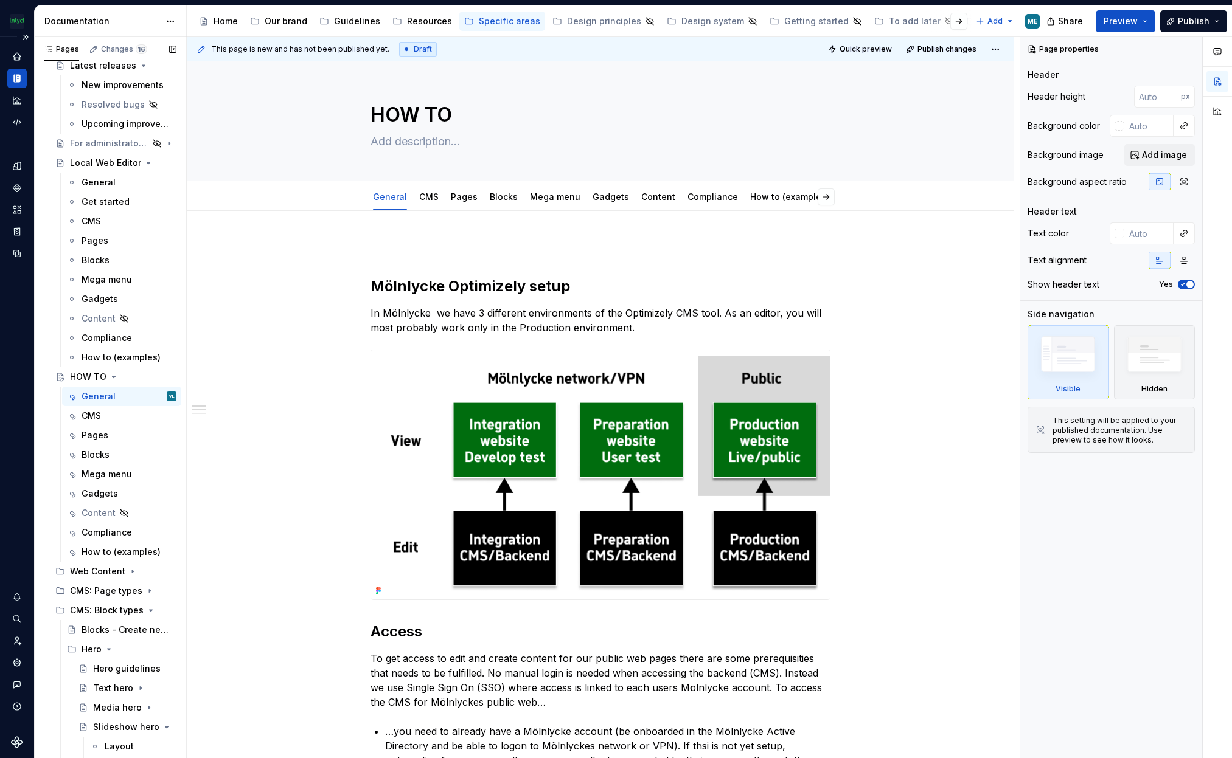
click at [0, 0] on button "Page tree" at bounding box center [0, 0] width 0 height 0
click at [164, 531] on div "Delete tab" at bounding box center [218, 531] width 119 height 12
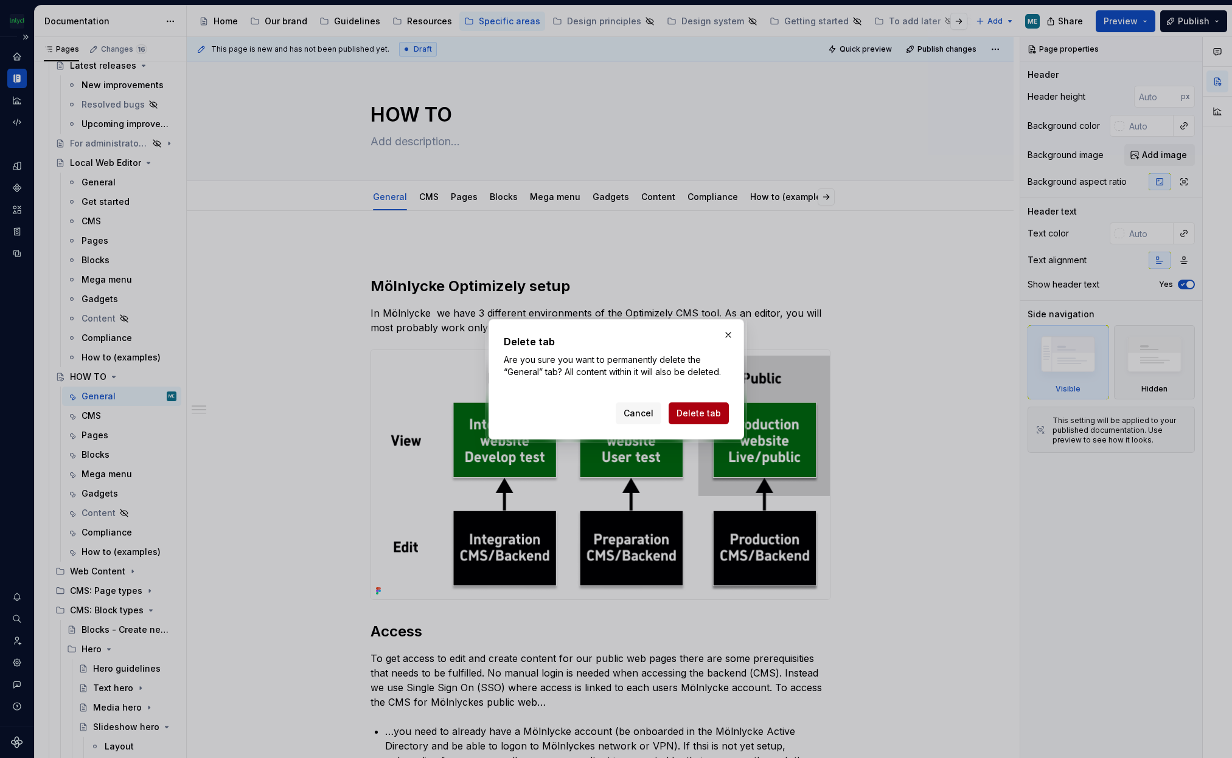
click at [707, 421] on button "Delete tab" at bounding box center [698, 414] width 60 height 22
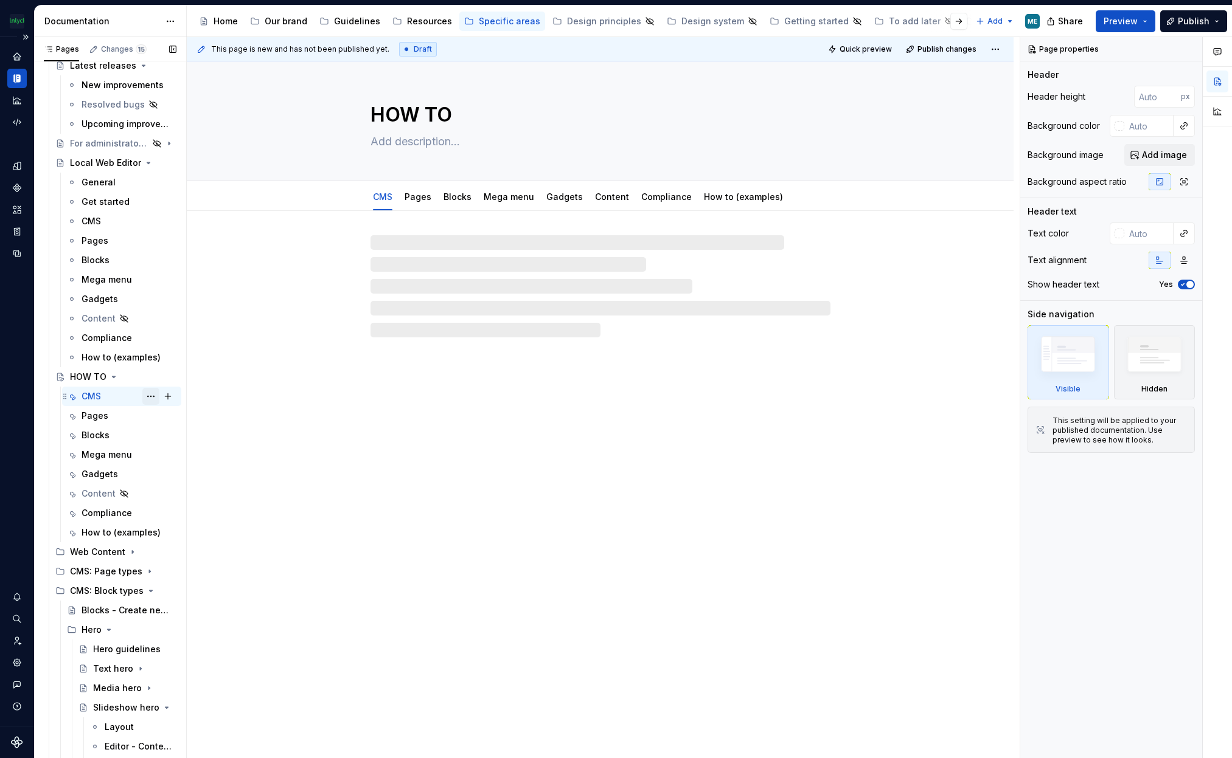
click at [142, 395] on button "Page tree" at bounding box center [150, 396] width 17 height 17
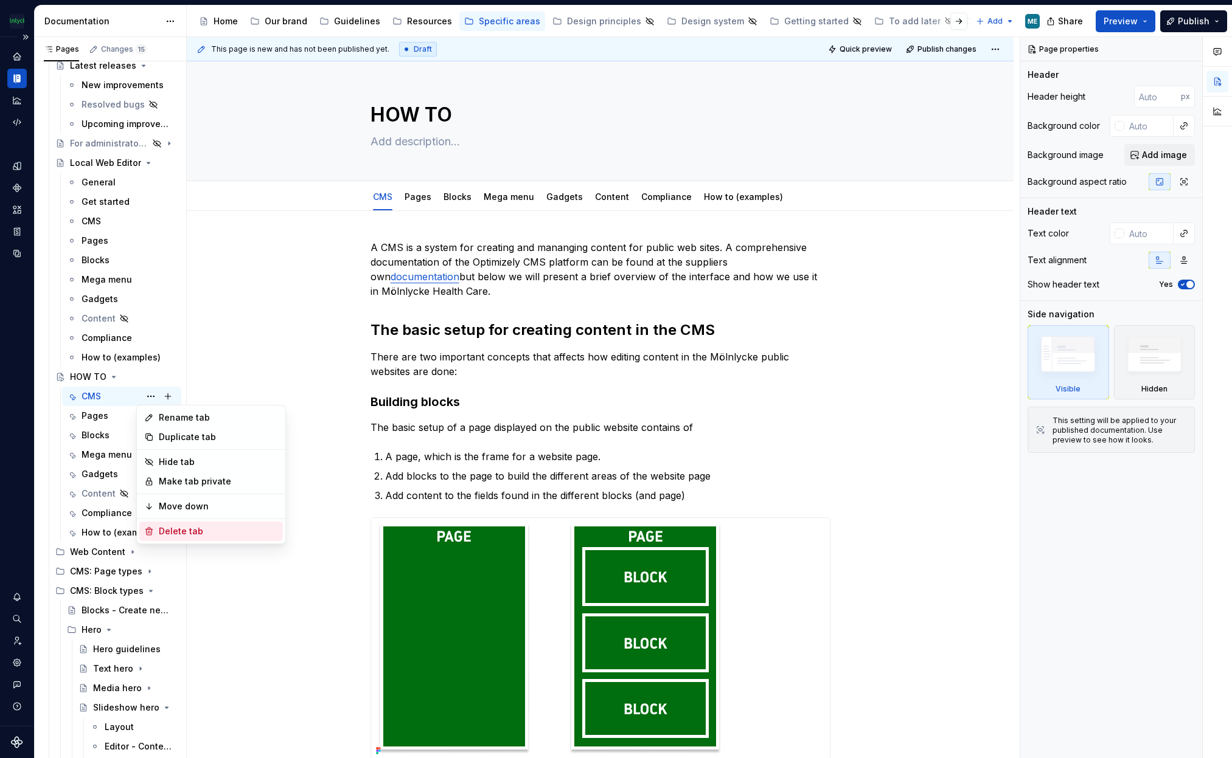
click at [181, 532] on div "Delete tab" at bounding box center [218, 531] width 119 height 12
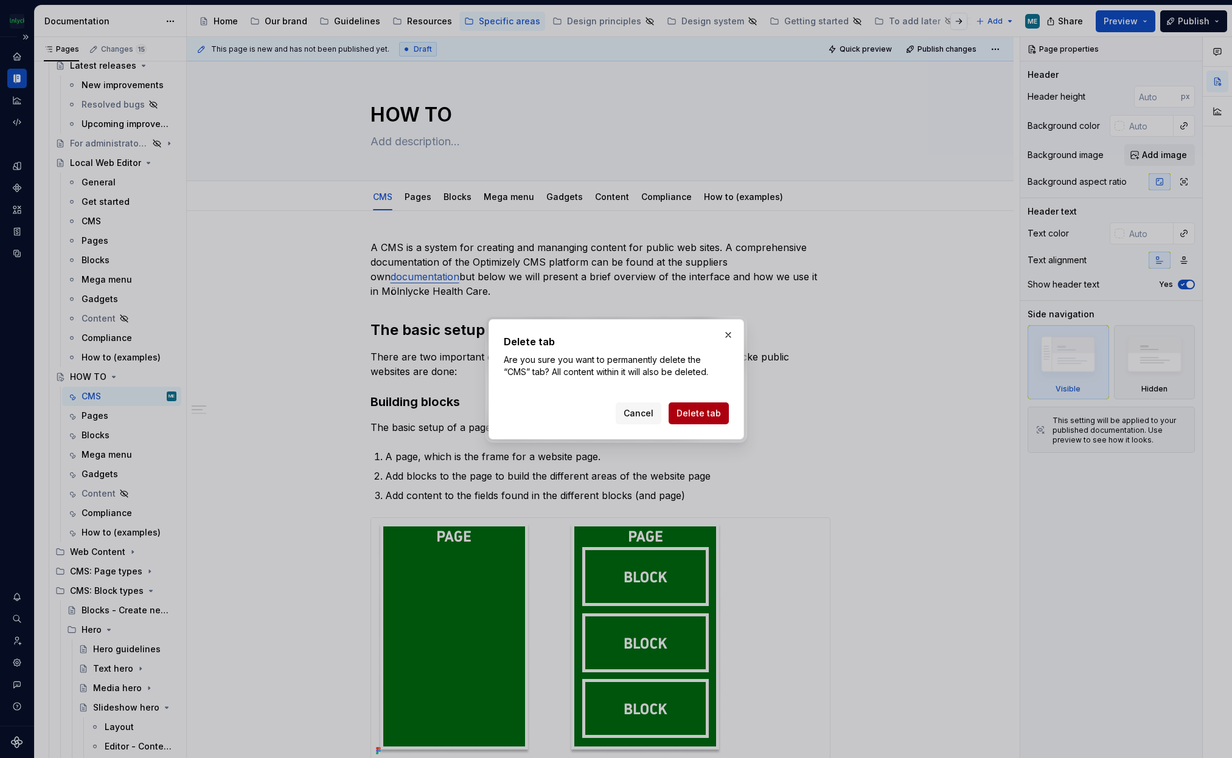
click at [707, 420] on button "Delete tab" at bounding box center [698, 414] width 60 height 22
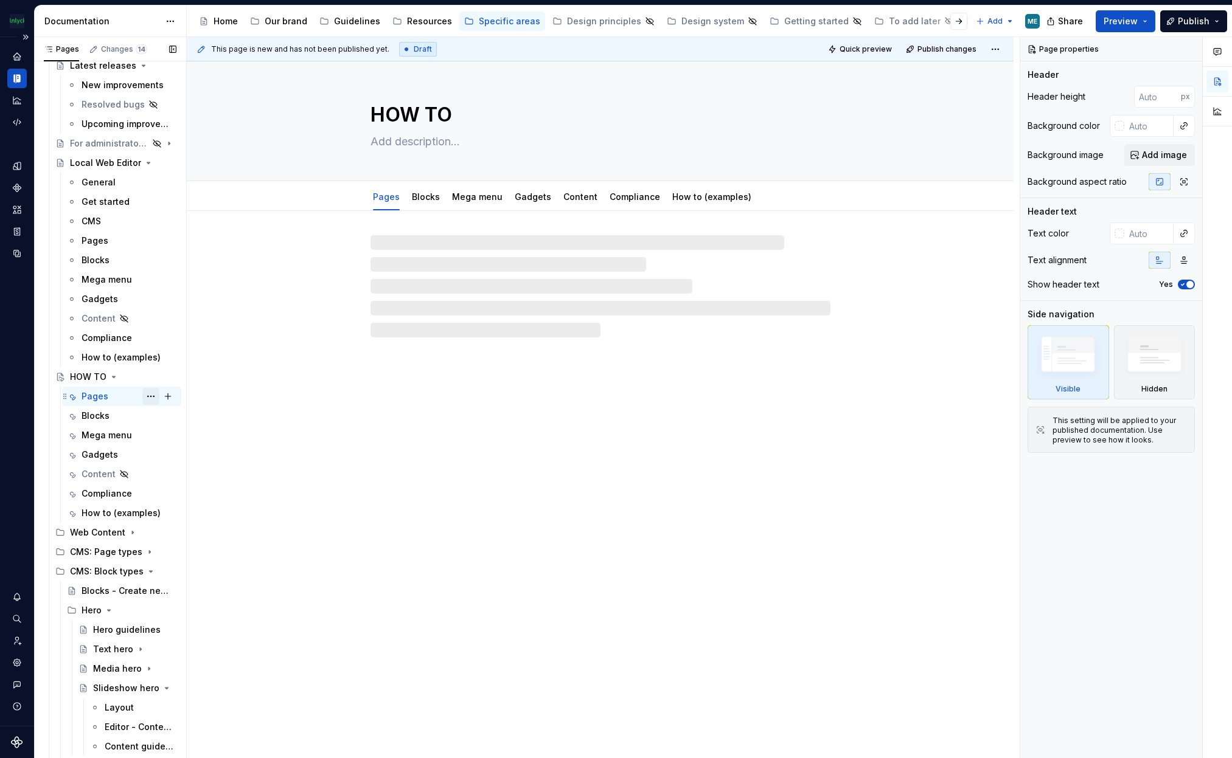
drag, startPoint x: 140, startPoint y: 395, endPoint x: 146, endPoint y: 396, distance: 6.1
click at [0, 0] on button "Page tree" at bounding box center [0, 0] width 0 height 0
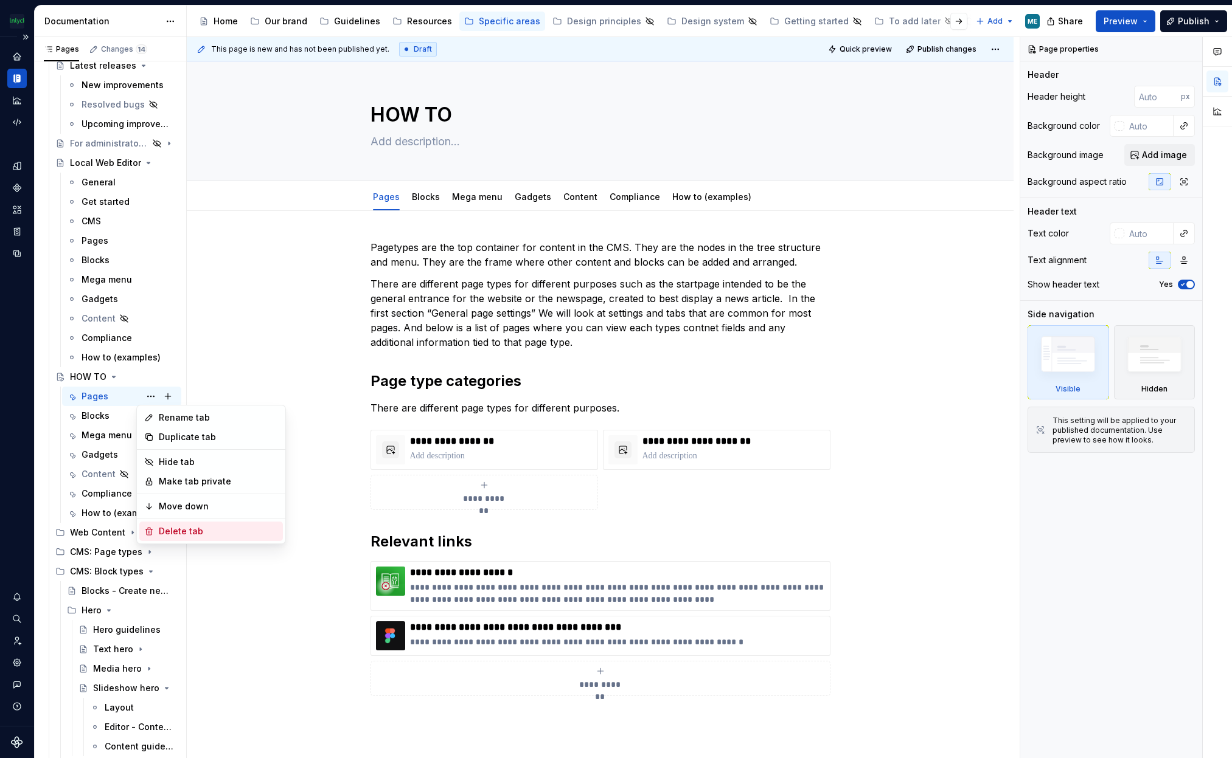
click at [179, 533] on div "Delete tab" at bounding box center [218, 531] width 119 height 12
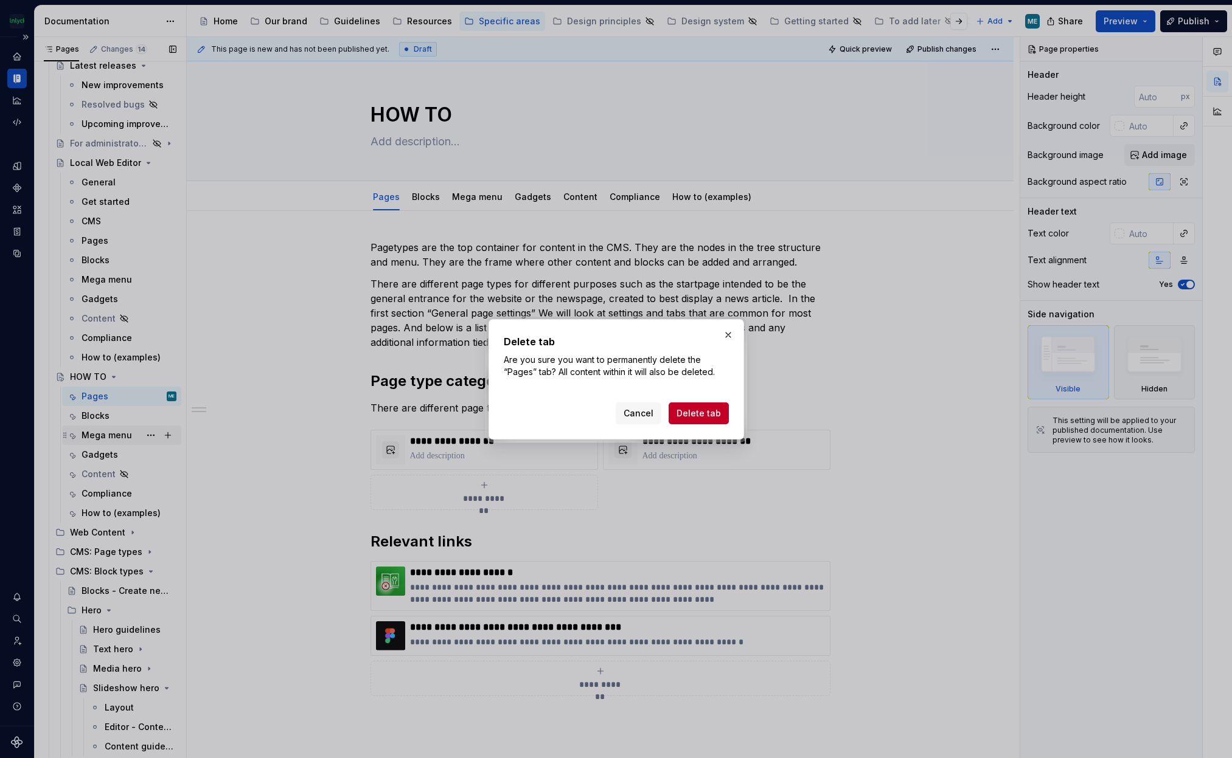
drag, startPoint x: 696, startPoint y: 419, endPoint x: 151, endPoint y: 415, distance: 545.0
click at [695, 418] on span "Delete tab" at bounding box center [698, 414] width 44 height 12
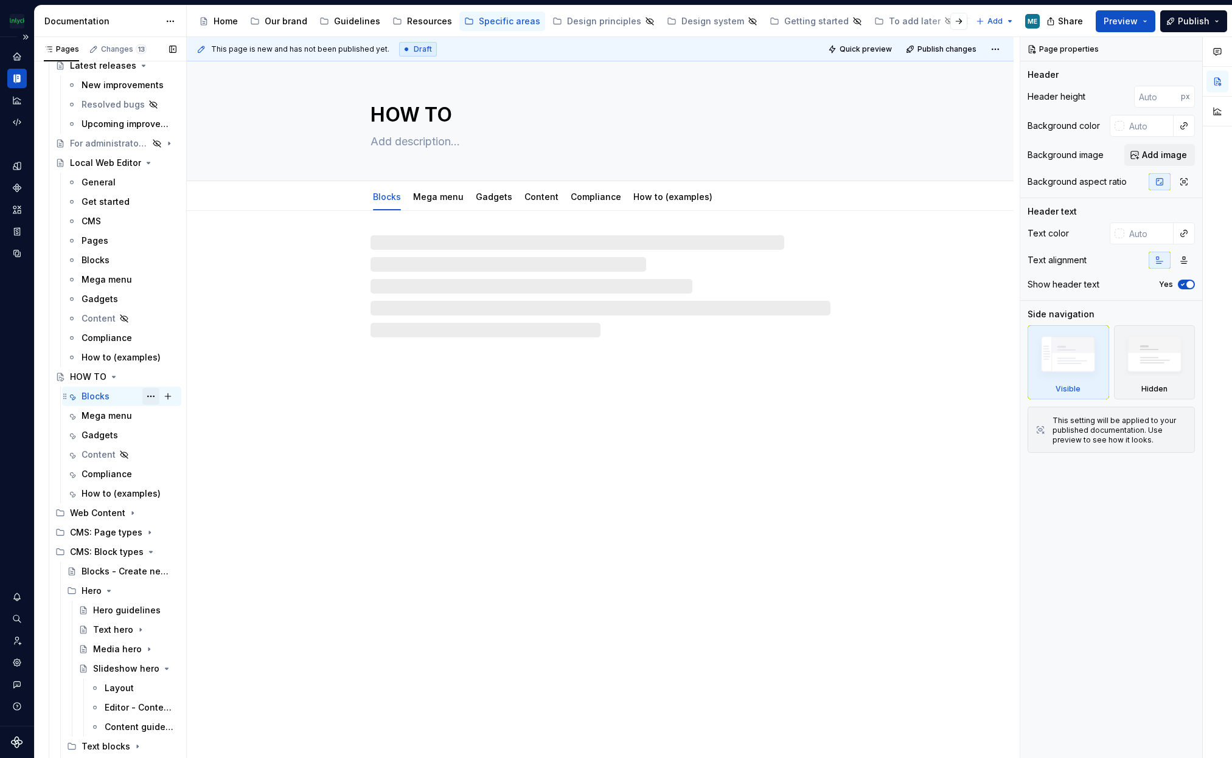
click at [147, 398] on button "Page tree" at bounding box center [150, 396] width 17 height 17
click at [182, 533] on div "Delete tab" at bounding box center [218, 531] width 119 height 12
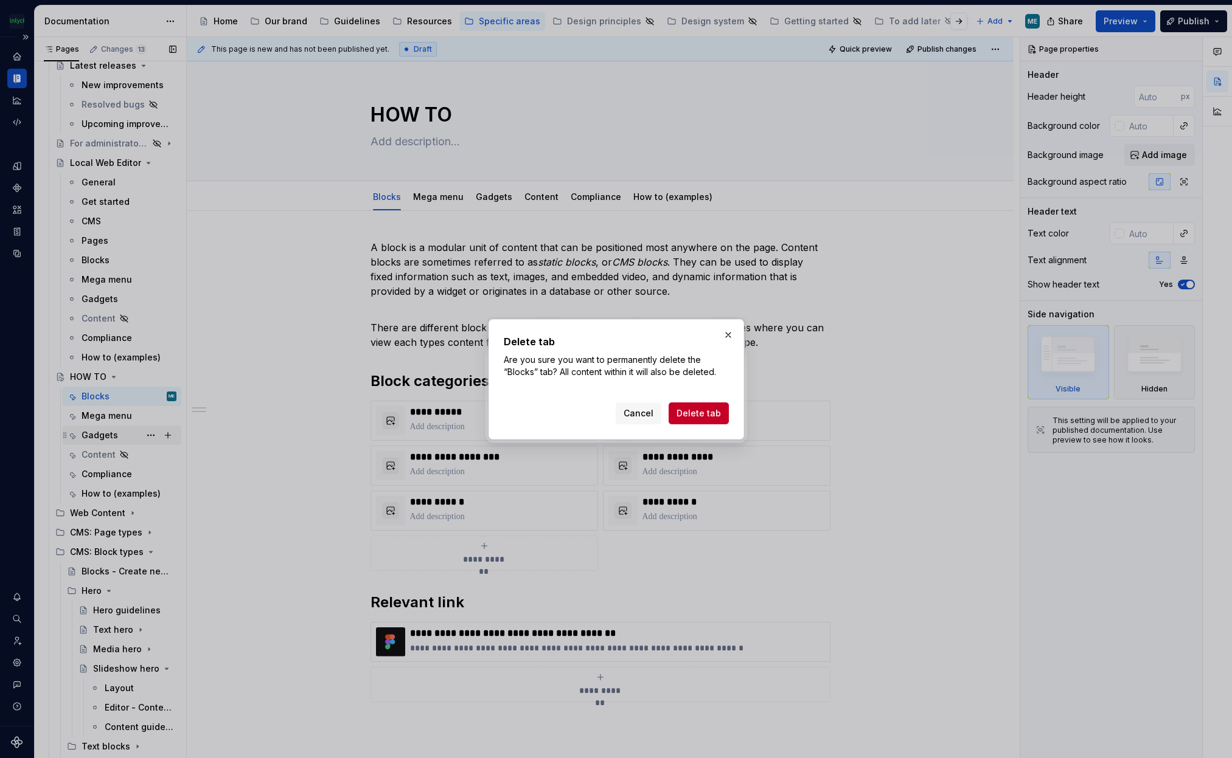
drag, startPoint x: 697, startPoint y: 411, endPoint x: 128, endPoint y: 417, distance: 568.7
click at [696, 412] on span "Delete tab" at bounding box center [698, 414] width 44 height 12
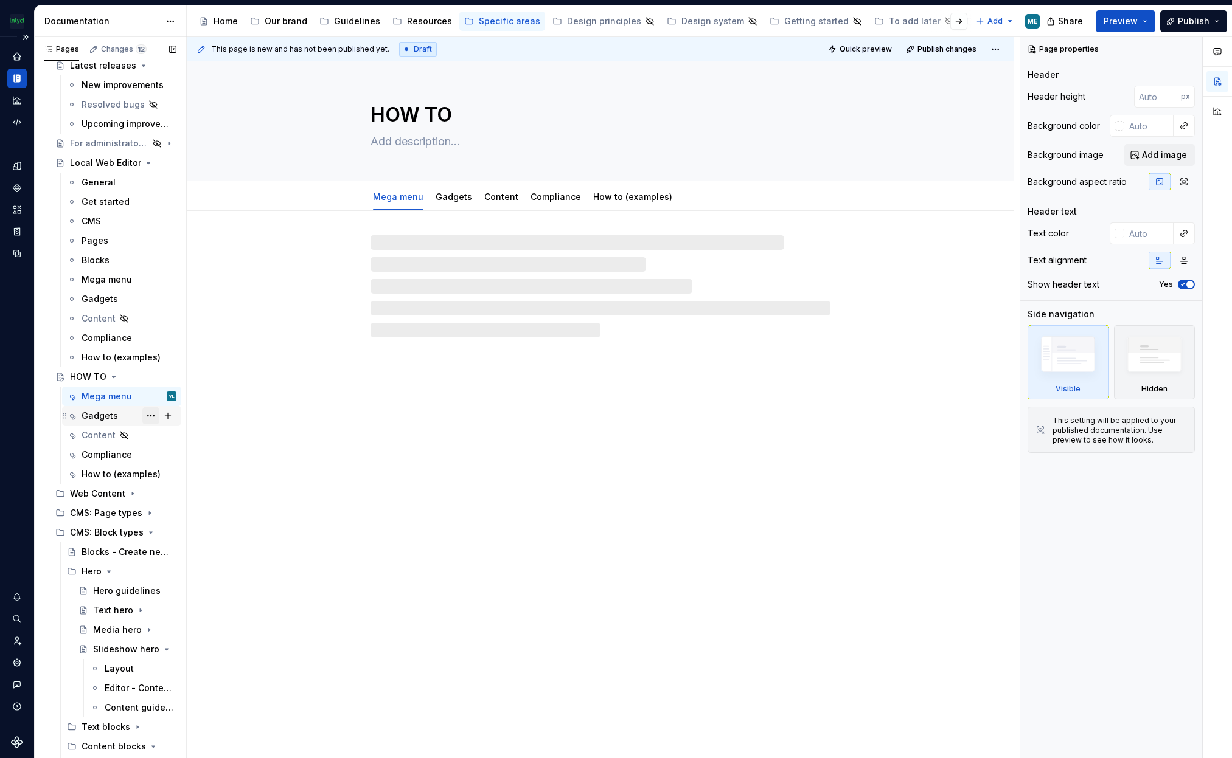
click at [146, 415] on button "Page tree" at bounding box center [150, 416] width 17 height 17
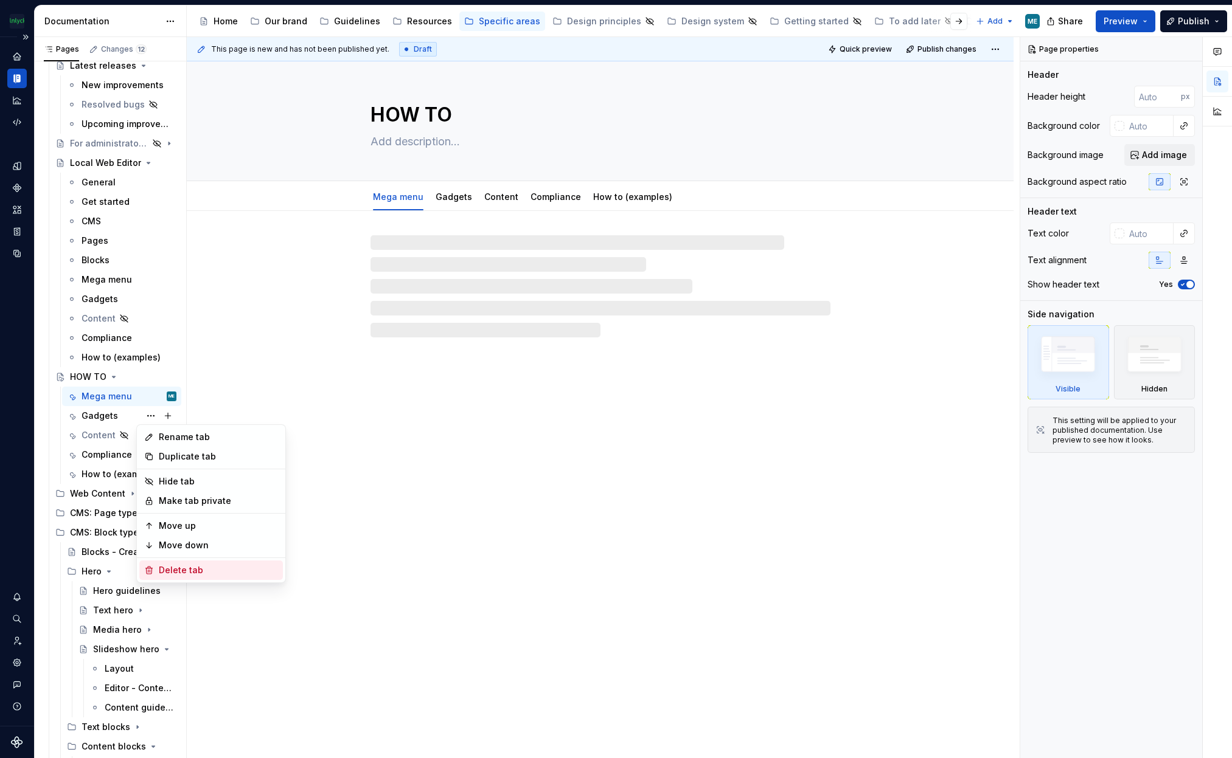
click at [175, 564] on div "Delete tab" at bounding box center [211, 570] width 144 height 19
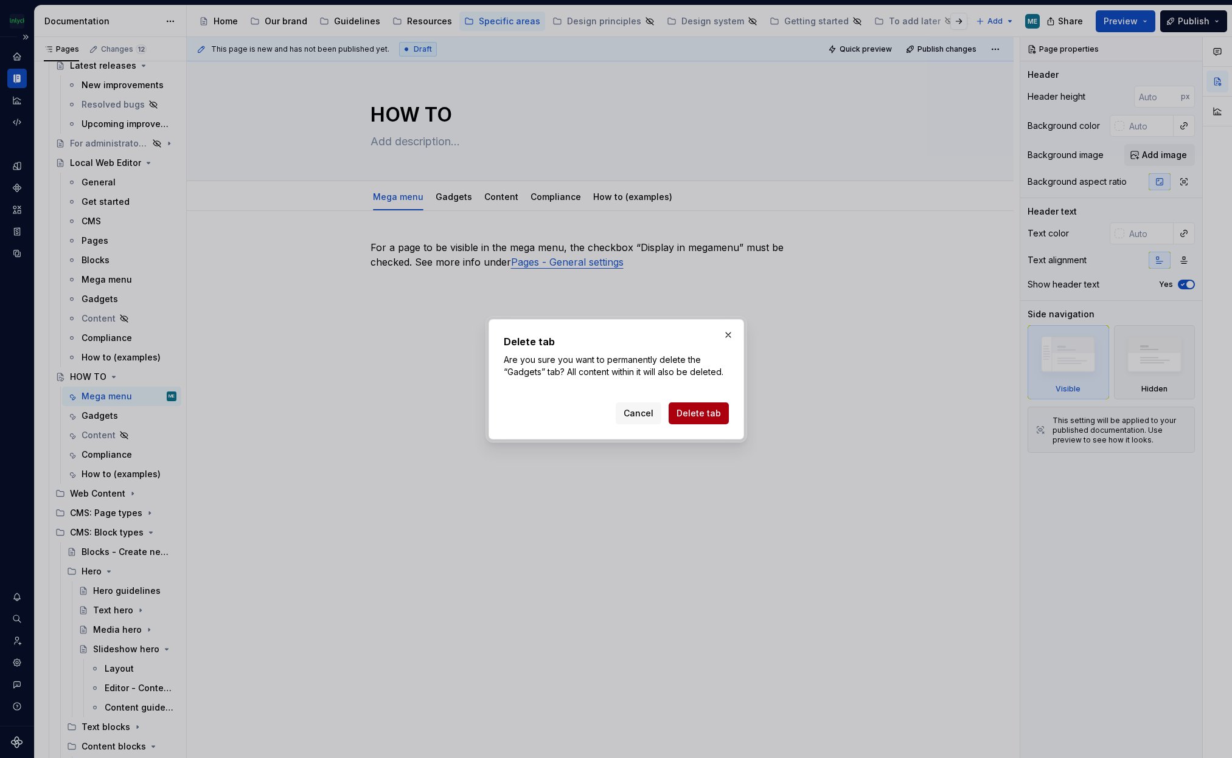
click at [684, 417] on span "Delete tab" at bounding box center [698, 414] width 44 height 12
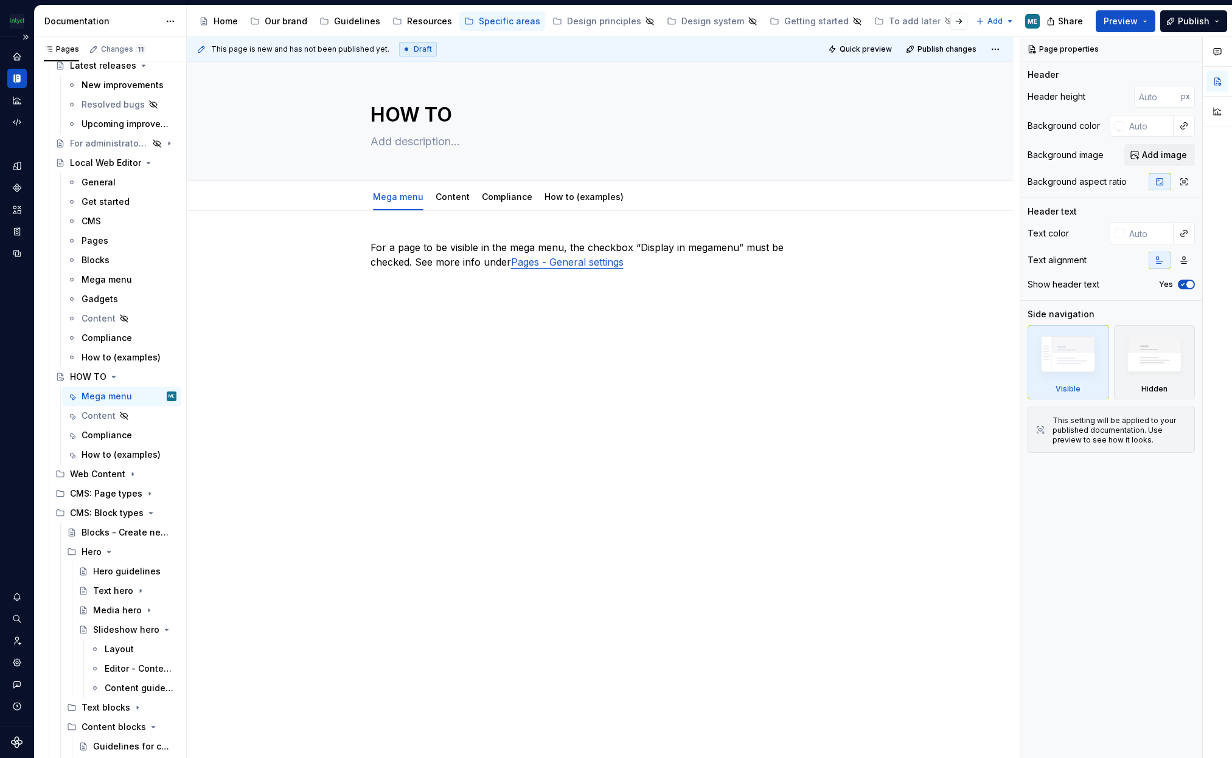
click at [710, 425] on div "For a page to be visible in the mega menu, the checkbox “Display in megamenu” m…" at bounding box center [600, 372] width 827 height 322
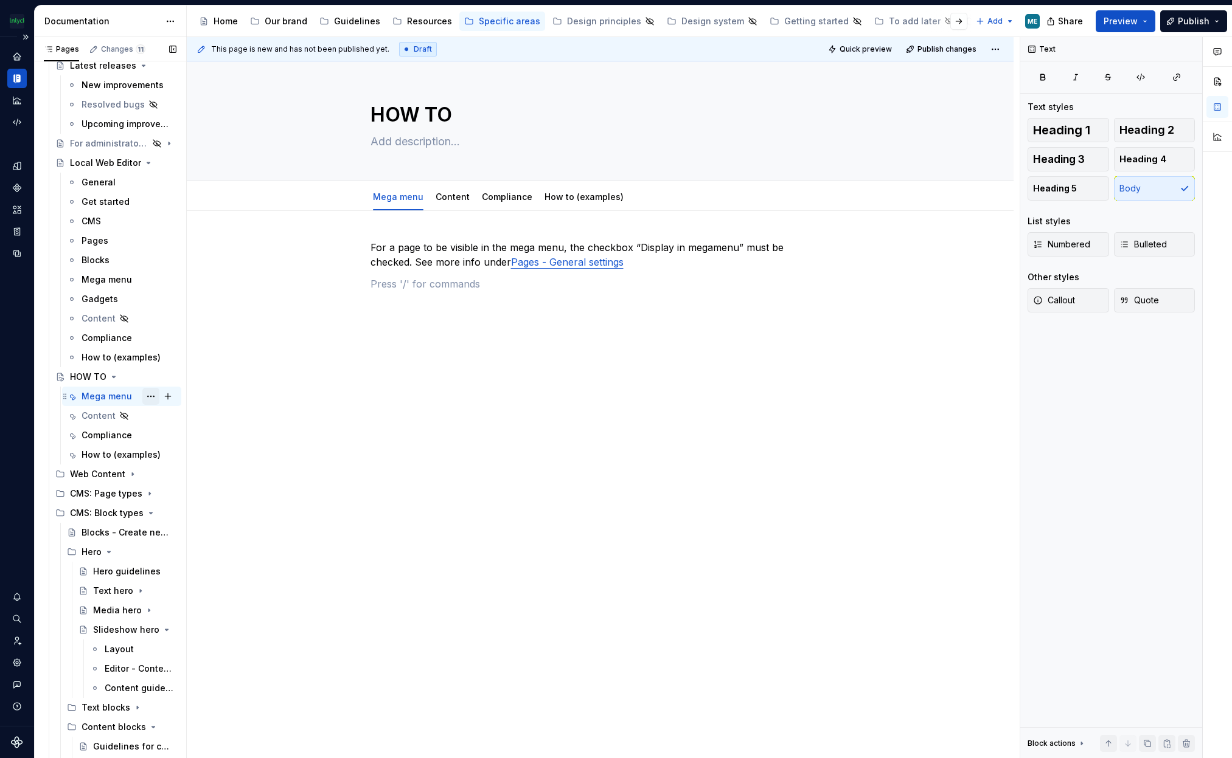
click at [145, 398] on button "Page tree" at bounding box center [150, 396] width 17 height 17
click at [177, 532] on div "Delete tab" at bounding box center [218, 531] width 119 height 12
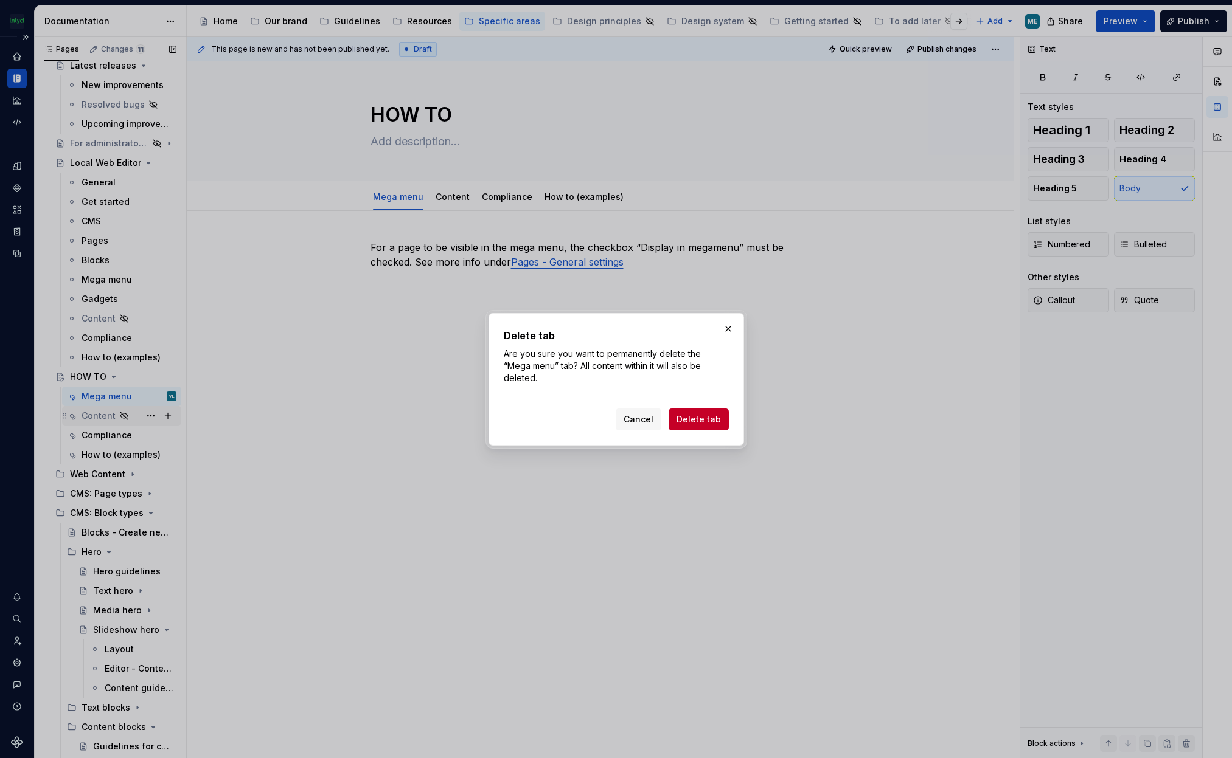
click at [677, 416] on button "Delete tab" at bounding box center [698, 420] width 60 height 22
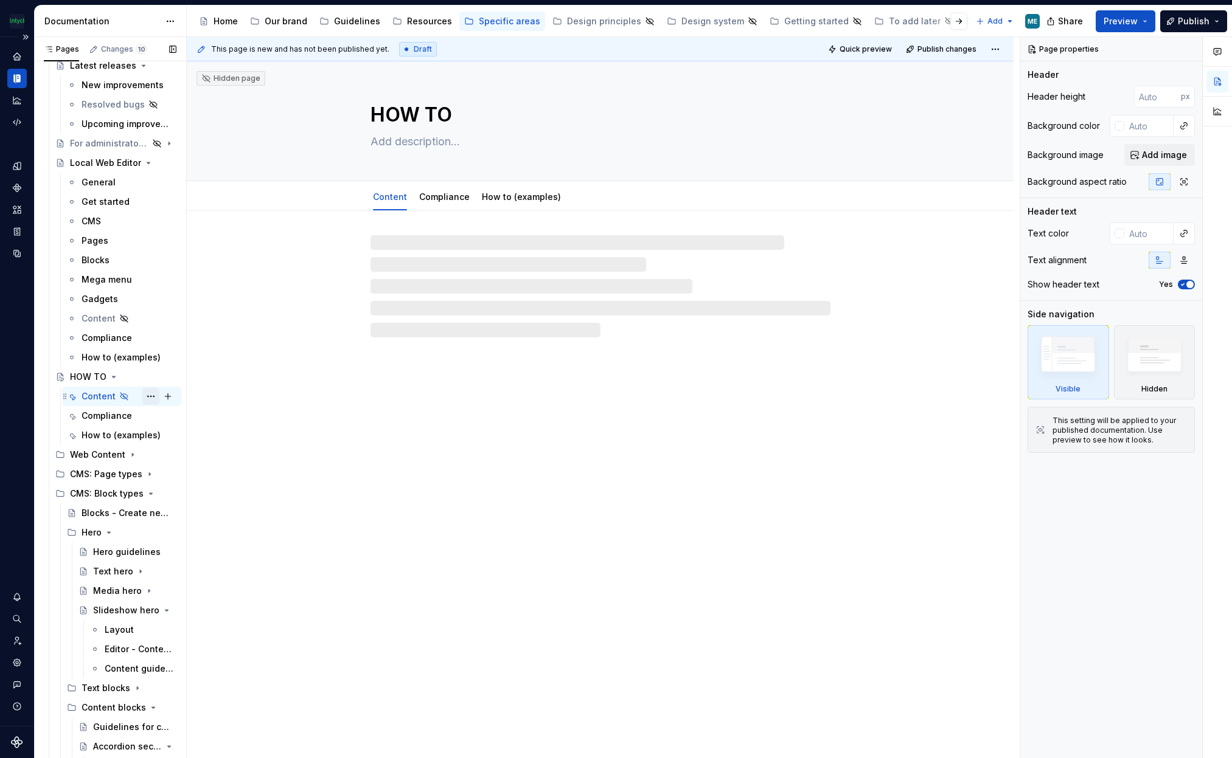
click at [145, 395] on button "Page tree" at bounding box center [150, 396] width 17 height 17
click at [173, 532] on div "Delete tab" at bounding box center [218, 531] width 119 height 12
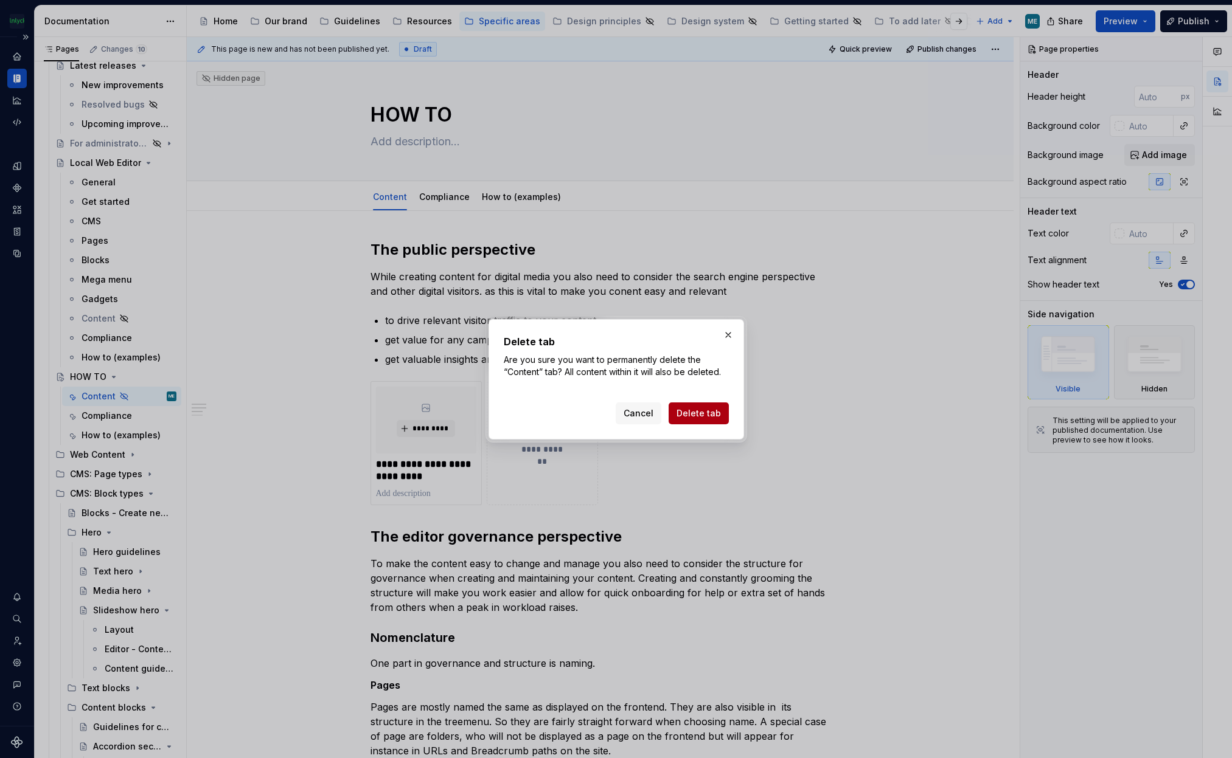
click at [703, 407] on button "Delete tab" at bounding box center [698, 414] width 60 height 22
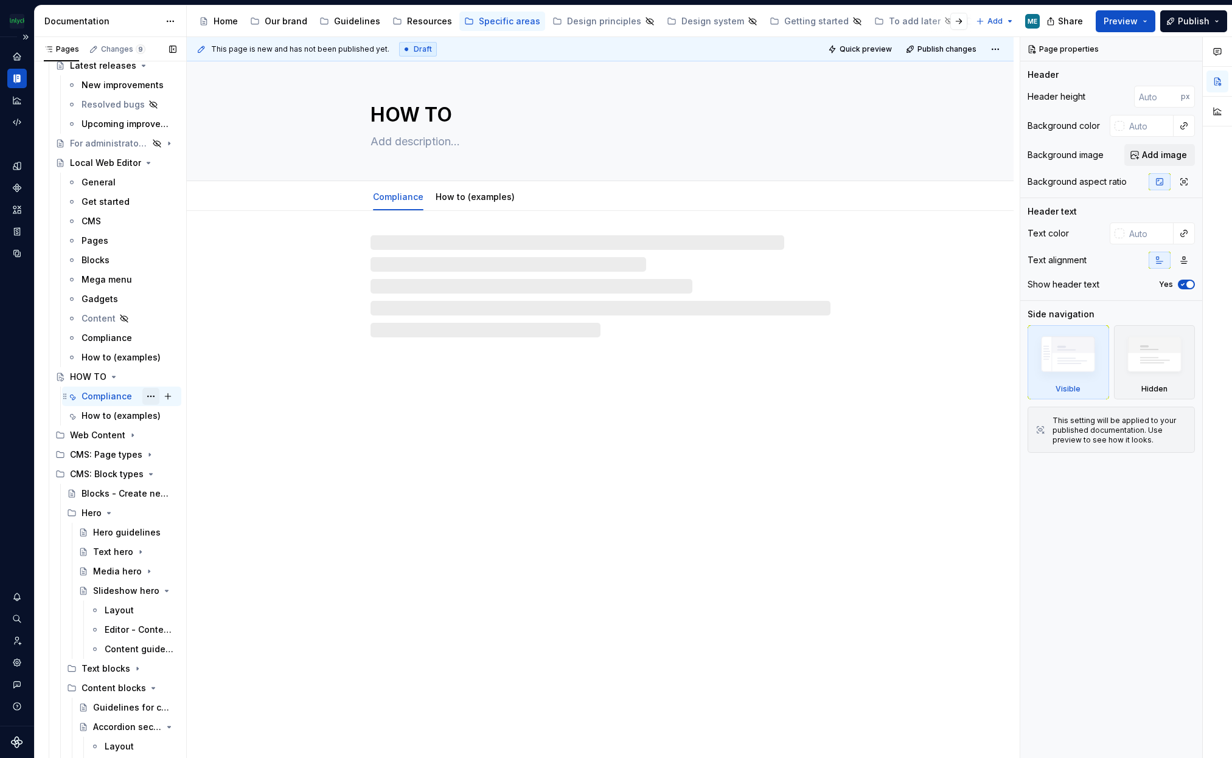
click at [147, 395] on button "Page tree" at bounding box center [150, 396] width 17 height 17
click at [176, 530] on div "Delete tab" at bounding box center [218, 531] width 119 height 12
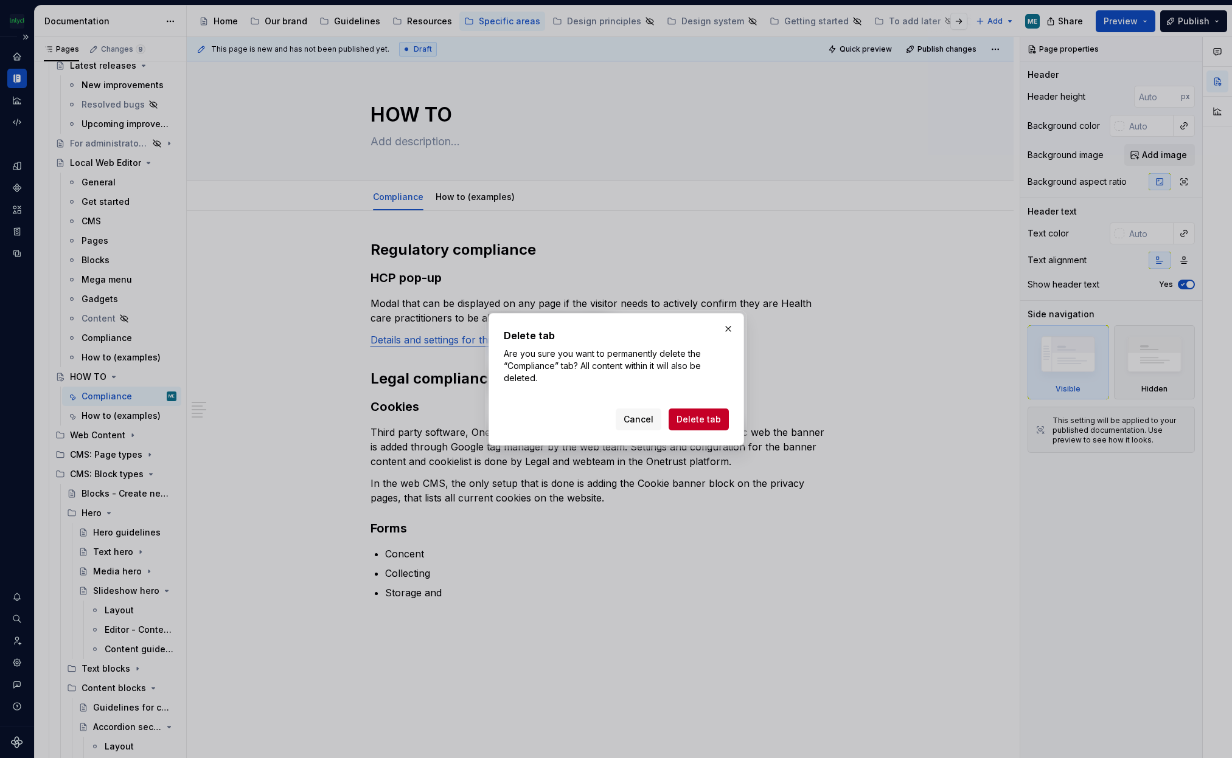
drag, startPoint x: 679, startPoint y: 420, endPoint x: 262, endPoint y: 410, distance: 416.8
click at [679, 420] on span "Delete tab" at bounding box center [698, 420] width 44 height 12
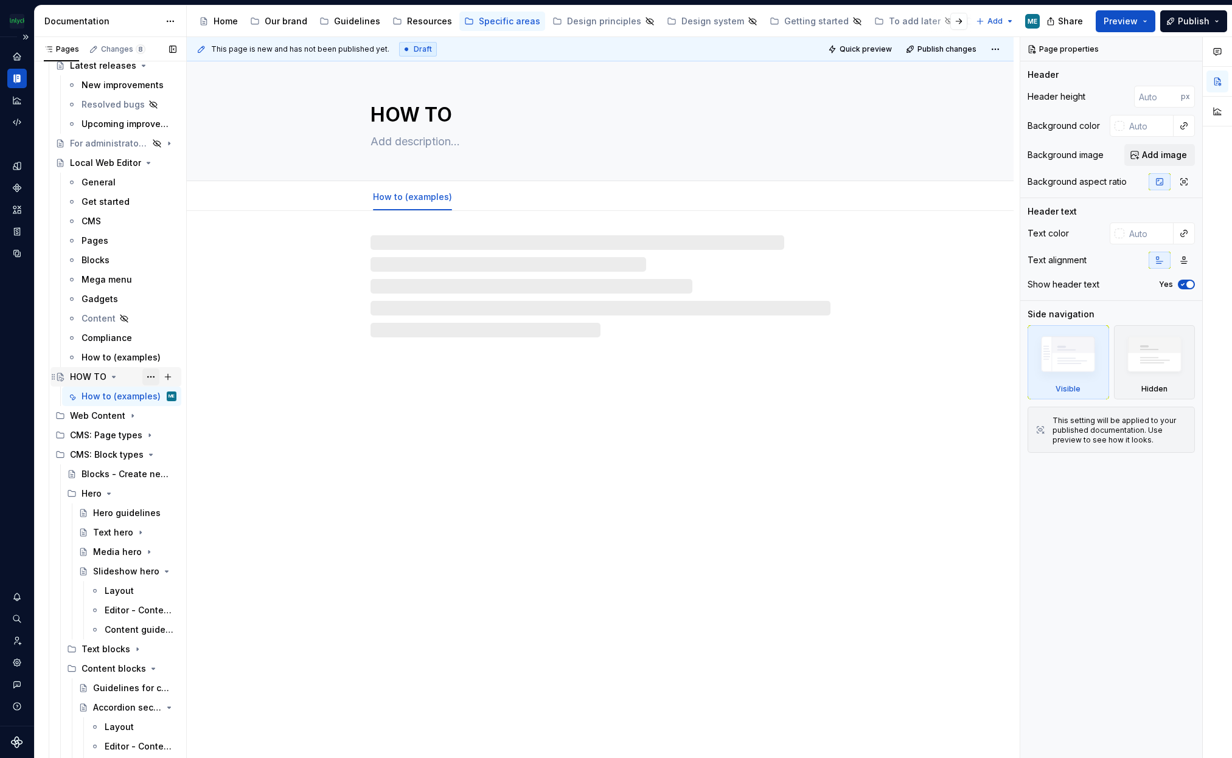
click at [146, 377] on button "Page tree" at bounding box center [150, 377] width 17 height 17
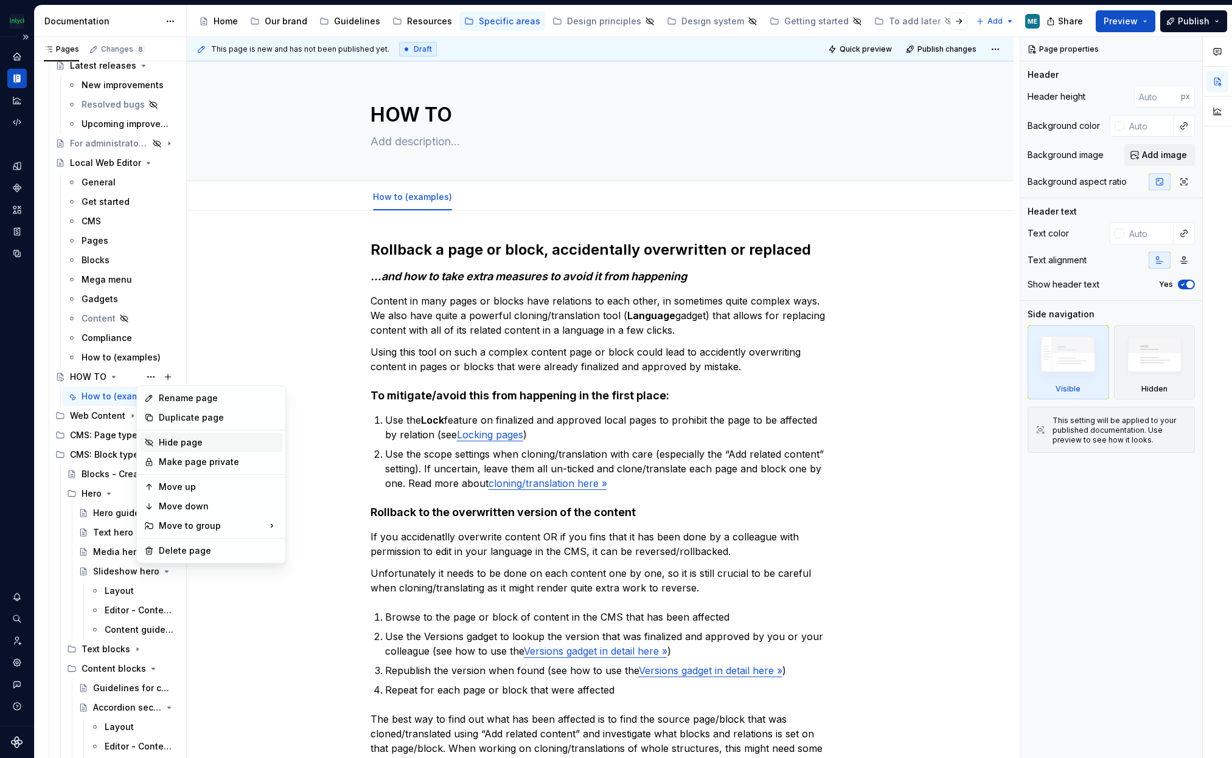
click at [182, 445] on div "Hide page" at bounding box center [218, 443] width 119 height 12
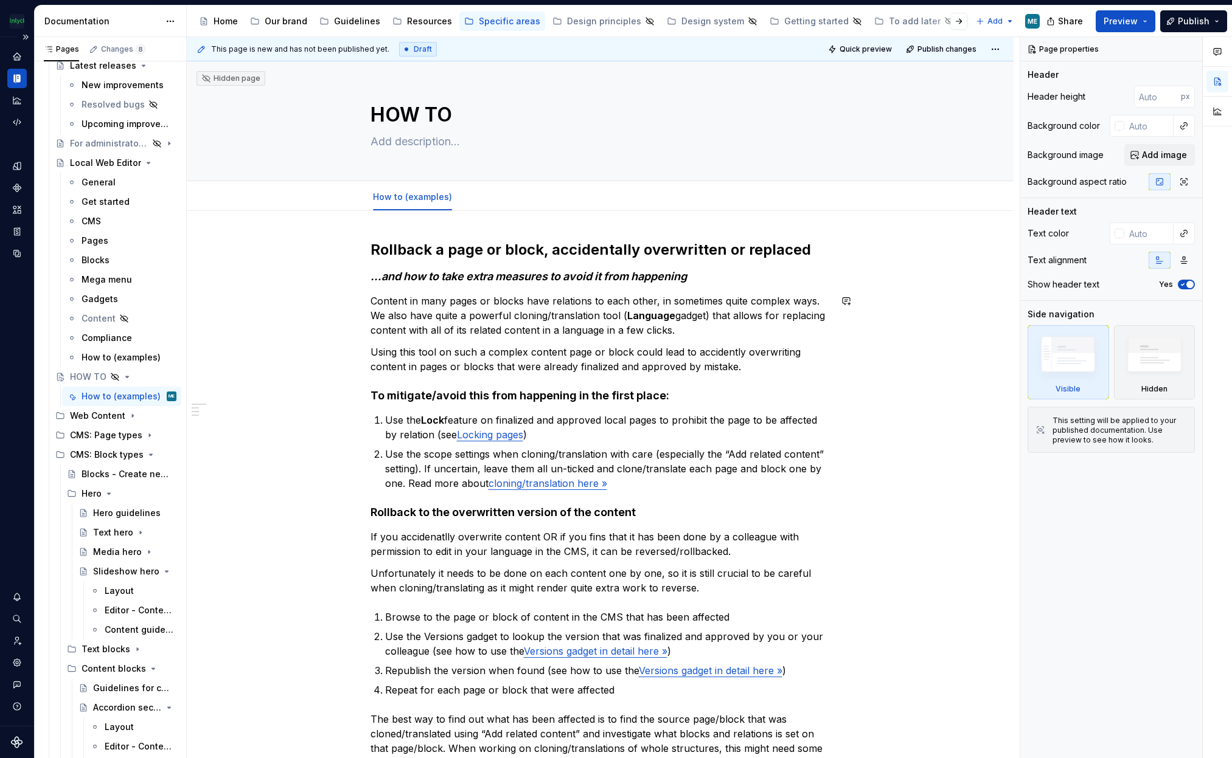
drag, startPoint x: 845, startPoint y: 237, endPoint x: 727, endPoint y: 235, distance: 117.4
click at [846, 237] on div "This page is new and has not been published yet. Draft Quick preview Publish ch…" at bounding box center [603, 398] width 833 height 722
click at [372, 248] on h2 "Rollback a page or block, accidentally overwritten or replaced" at bounding box center [600, 249] width 460 height 19
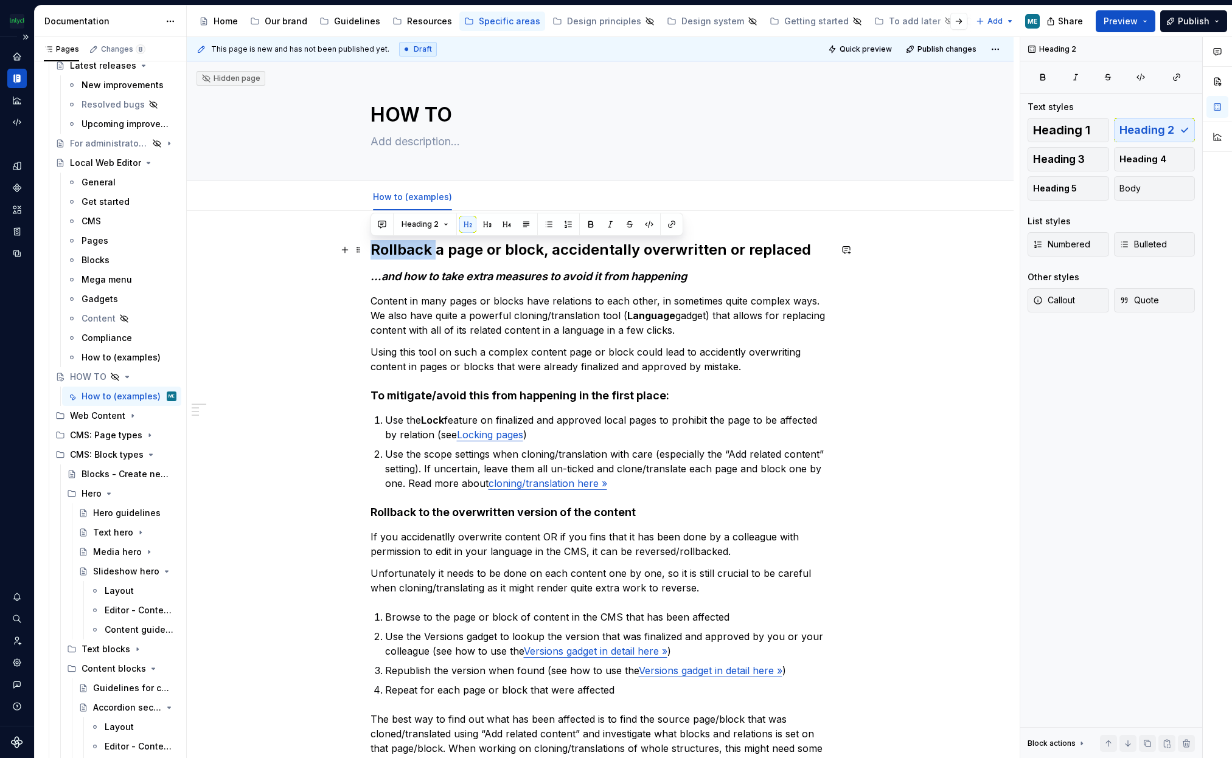
click at [372, 248] on h2 "Rollback a page or block, accidentally overwritten or replaced" at bounding box center [600, 249] width 460 height 19
copy h2 "Rollback a page or block, accidentally overwritten or replaced"
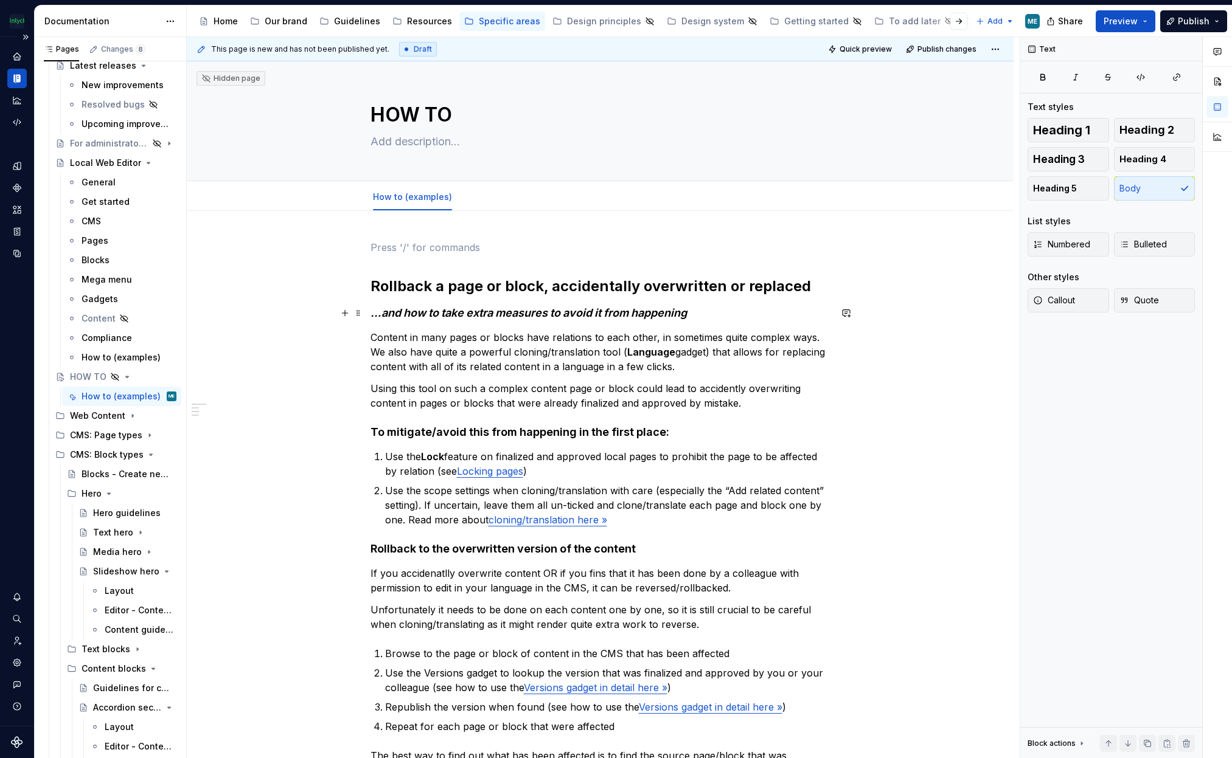
drag, startPoint x: 344, startPoint y: 306, endPoint x: 454, endPoint y: 243, distance: 127.5
click at [423, 266] on div "Rollback a page or block, accidentally overwritten or replaced Rollback a page …" at bounding box center [600, 541] width 460 height 603
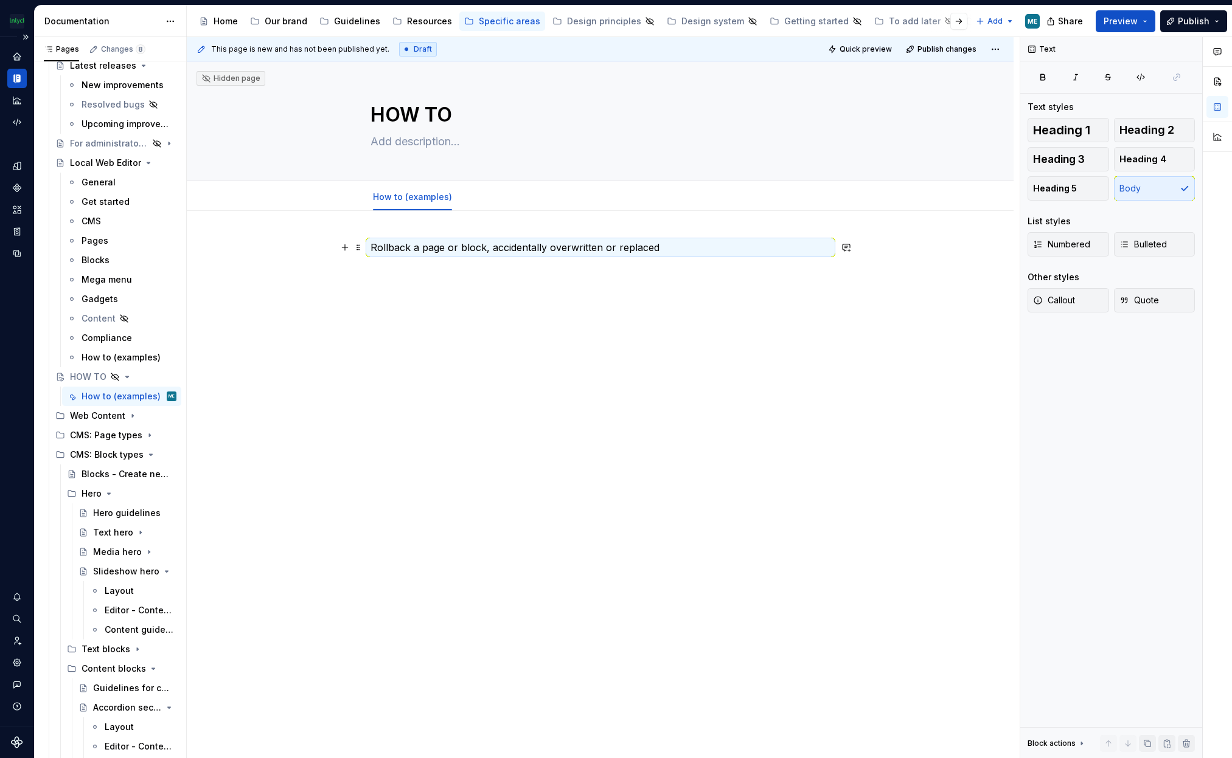
click at [527, 243] on p "Rollback a page or block, accidentally overwritten or replaced" at bounding box center [600, 247] width 460 height 15
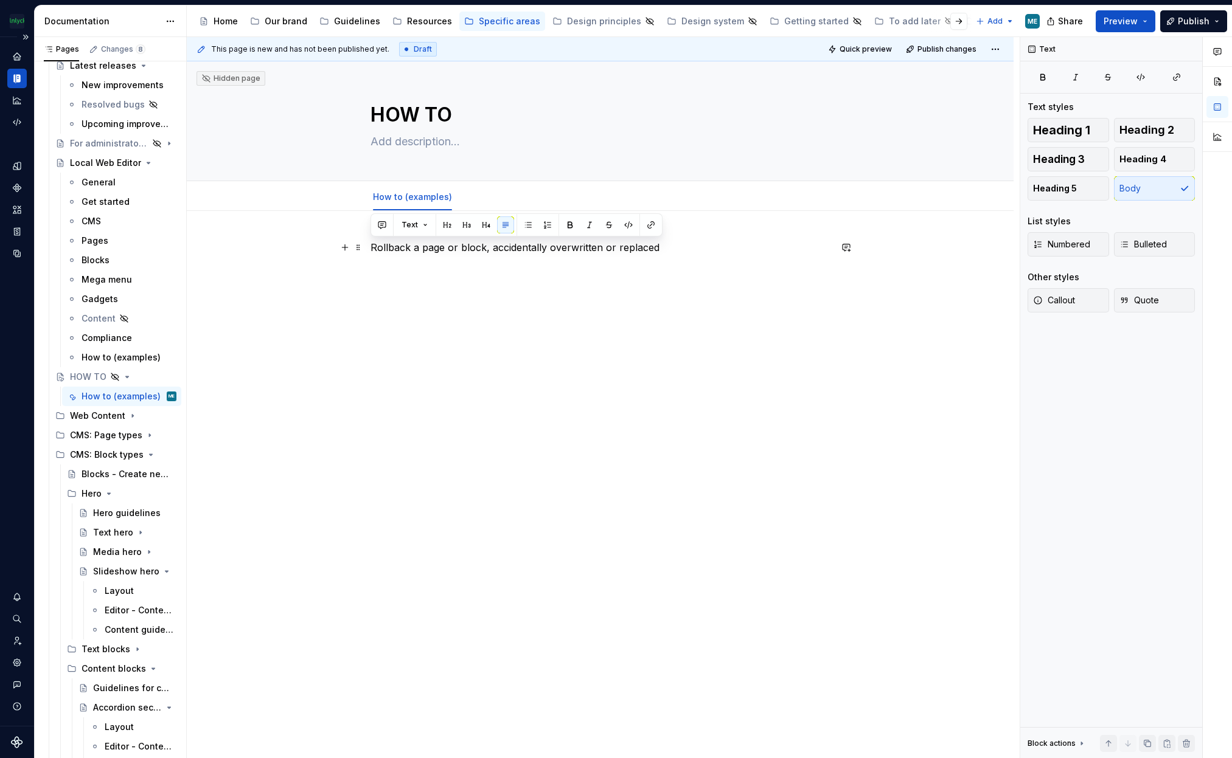
click at [527, 243] on p "Rollback a page or block, accidentally overwritten or replaced" at bounding box center [600, 247] width 460 height 15
drag, startPoint x: 532, startPoint y: 224, endPoint x: 584, endPoint y: 237, distance: 53.8
click at [532, 224] on button "button" at bounding box center [527, 225] width 17 height 17
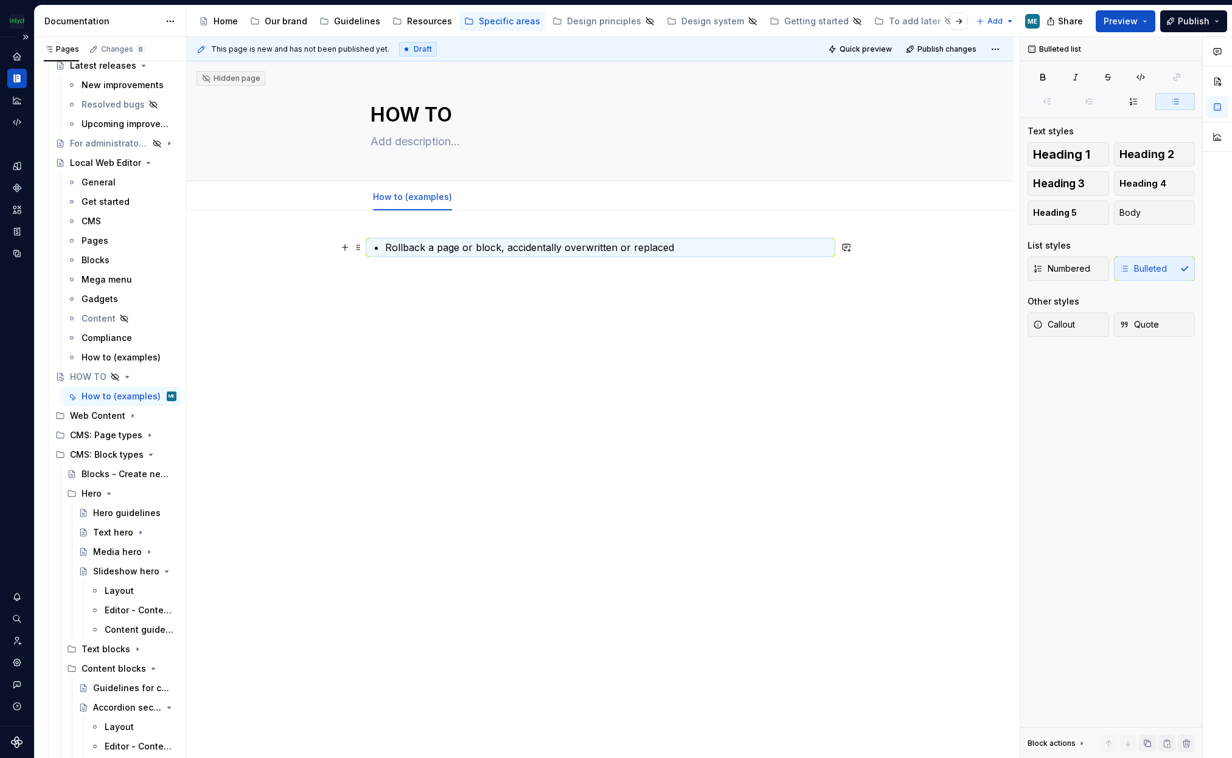
click at [710, 244] on p "Rollback a page or block, accidentally overwritten or replaced" at bounding box center [607, 247] width 445 height 15
type textarea "*"
